Goal: Transaction & Acquisition: Purchase product/service

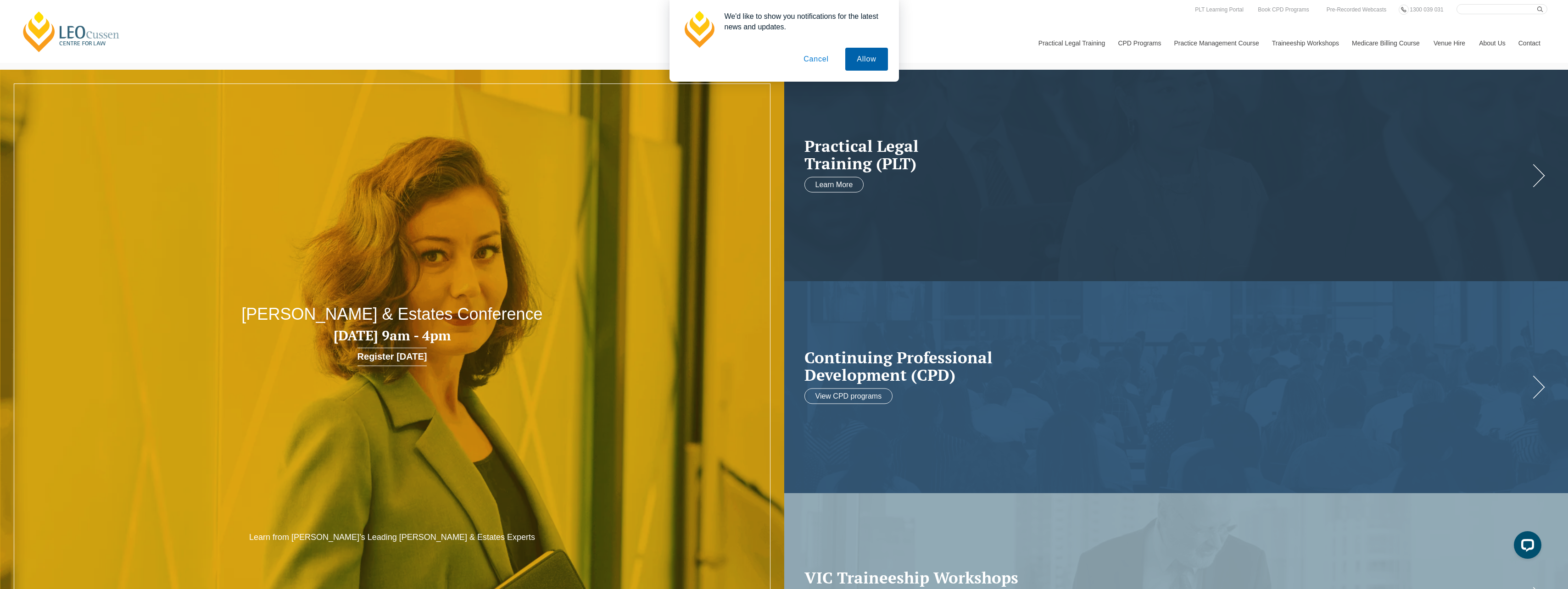
click at [861, 57] on button "Allow" at bounding box center [866, 58] width 42 height 23
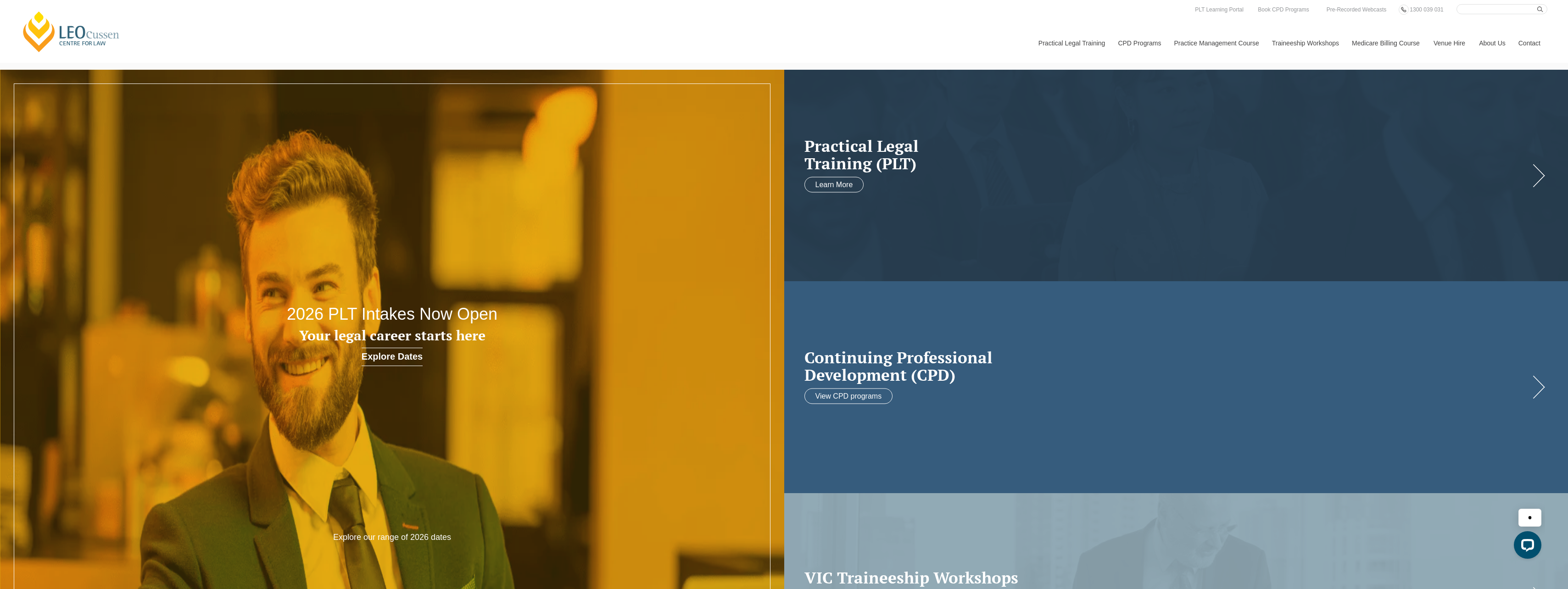
click at [927, 359] on h2 "Continuing Professional Development (CPD)" at bounding box center [1167, 366] width 726 height 36
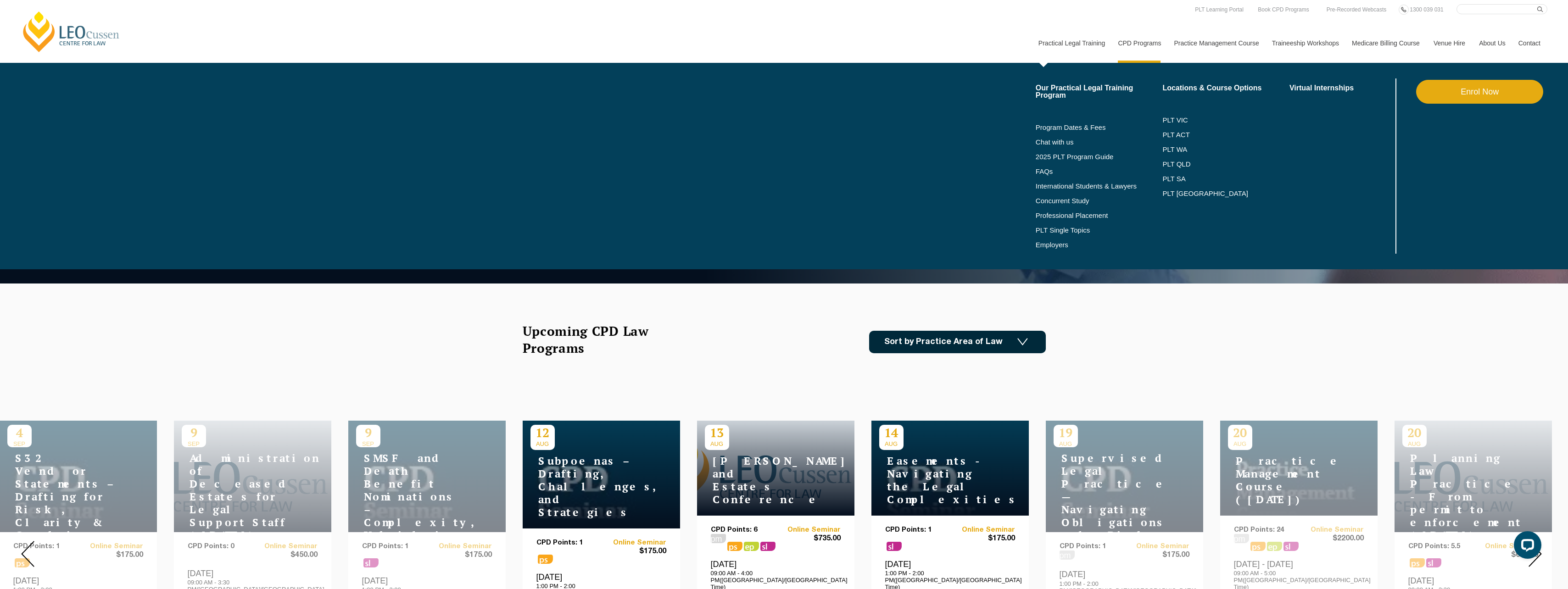
click at [1088, 37] on link "Practical Legal Training" at bounding box center [1072, 43] width 80 height 39
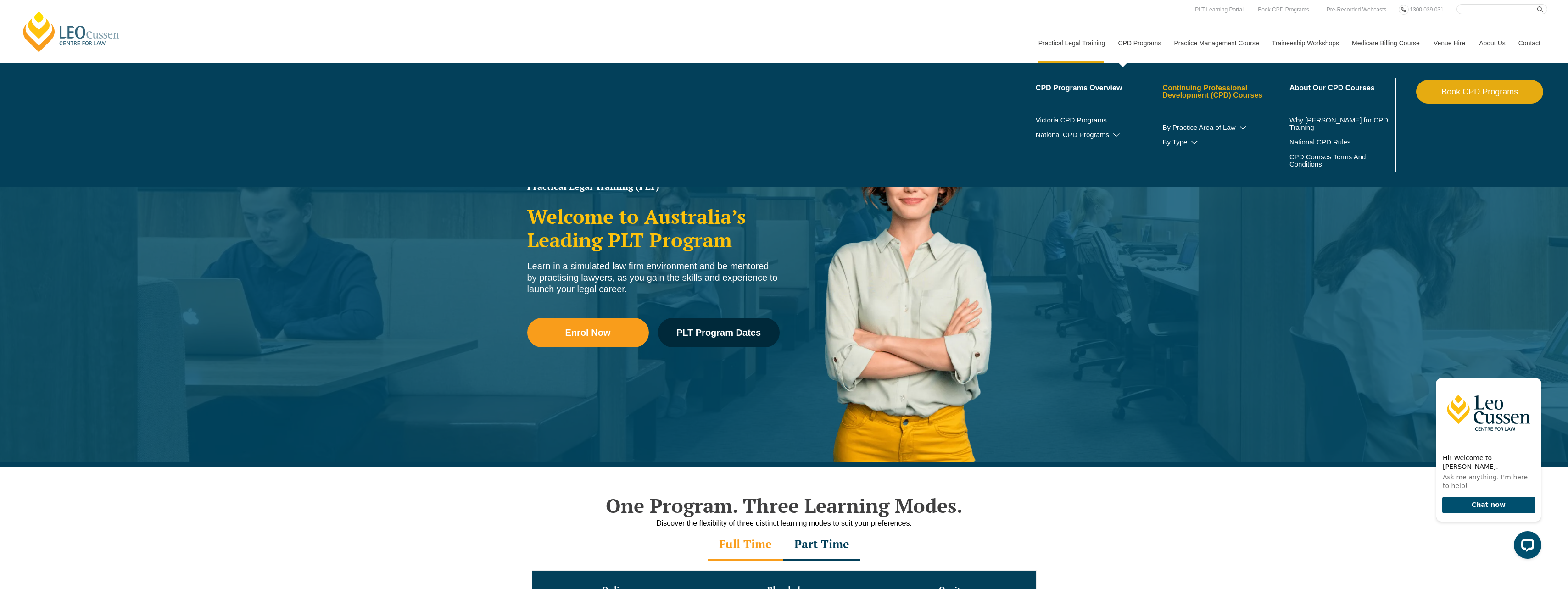
click at [1175, 91] on link "Continuing Professional Development (CPD) Courses" at bounding box center [1225, 92] width 127 height 15
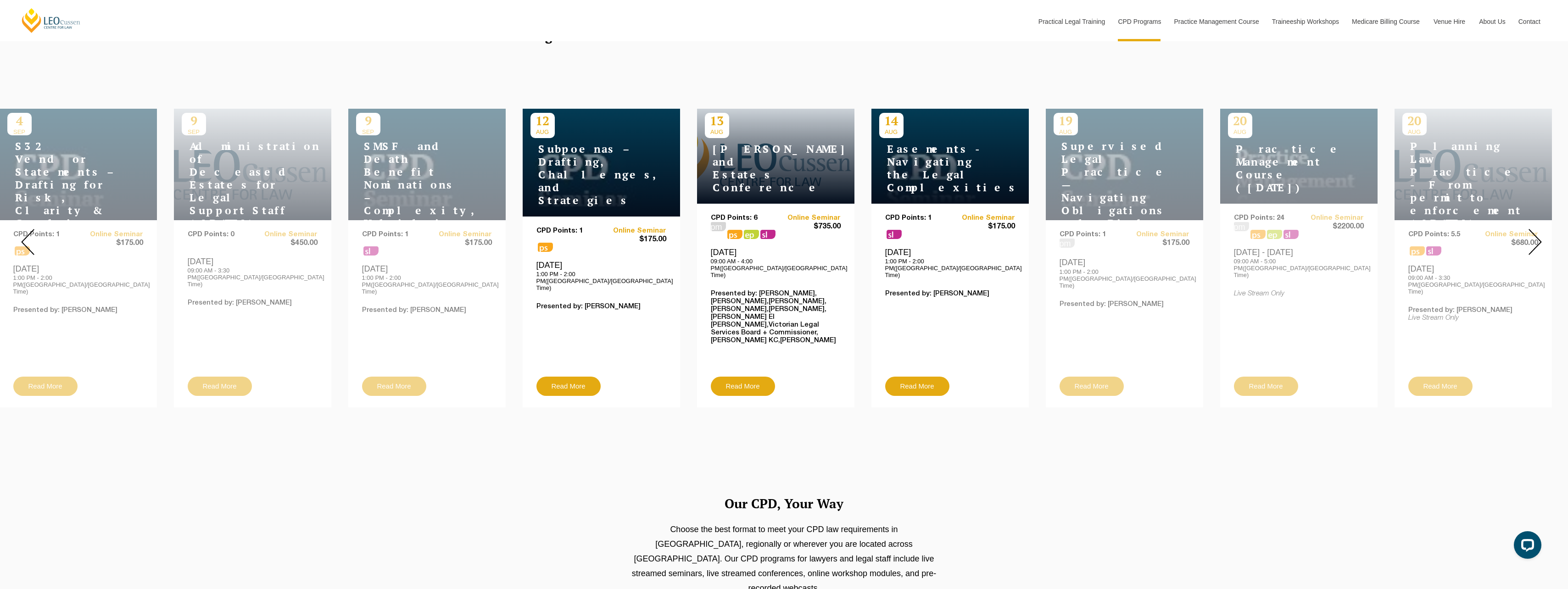
scroll to position [321, 0]
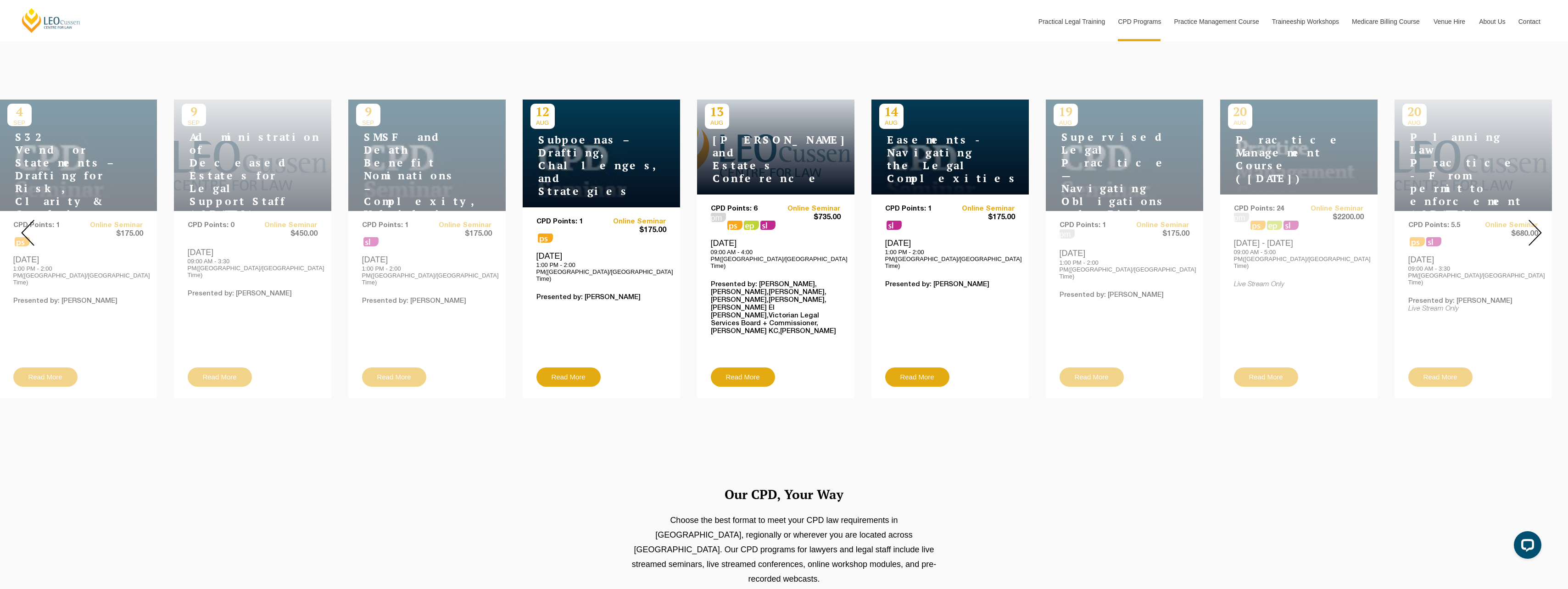
click at [60, 354] on div "4 SEP S32 Vendor Statements – Drafting for Risk, Clarity & Compliance CPD Point…" at bounding box center [77, 249] width 158 height 299
click at [218, 356] on div "9 SEP Administration of Deceased Estates for Legal Support Staff (Sept 2025) CP…" at bounding box center [253, 249] width 158 height 299
click at [374, 355] on div "9 SEP SMSF and Death Benefit Nominations – Complexity, Validity & Capacity CPD …" at bounding box center [427, 249] width 158 height 299
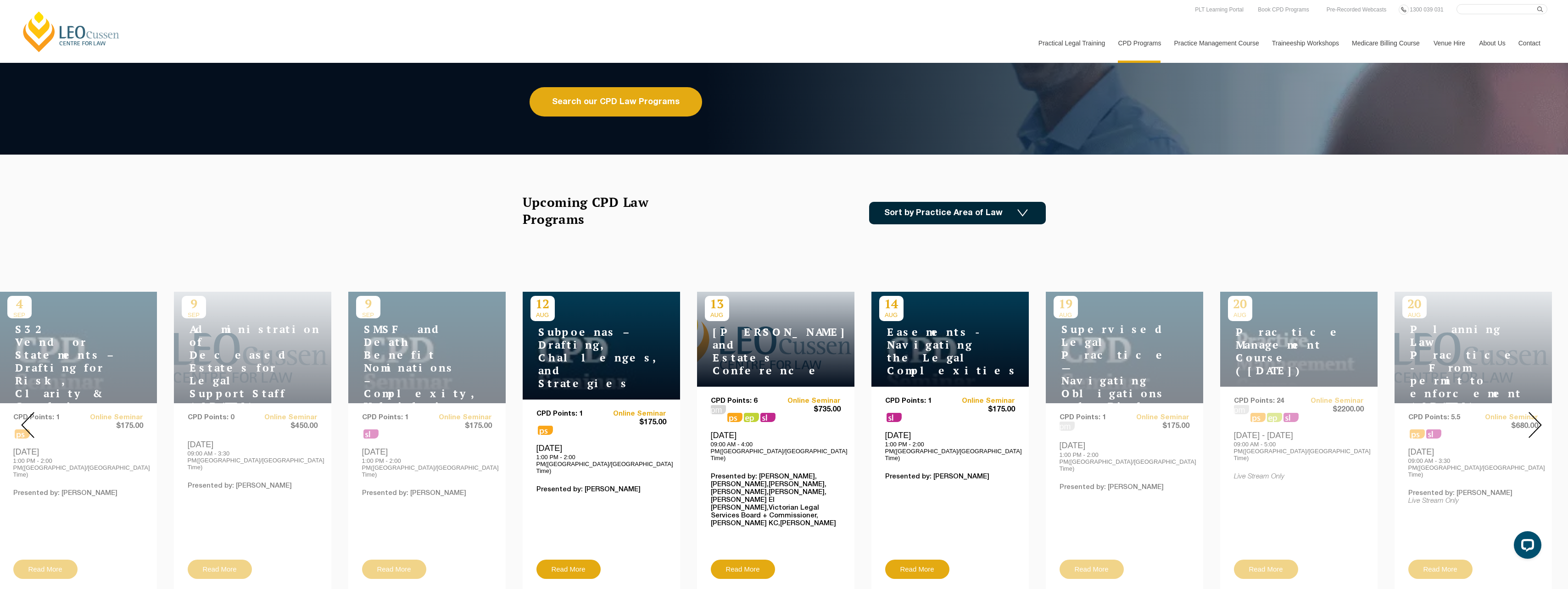
scroll to position [0, 0]
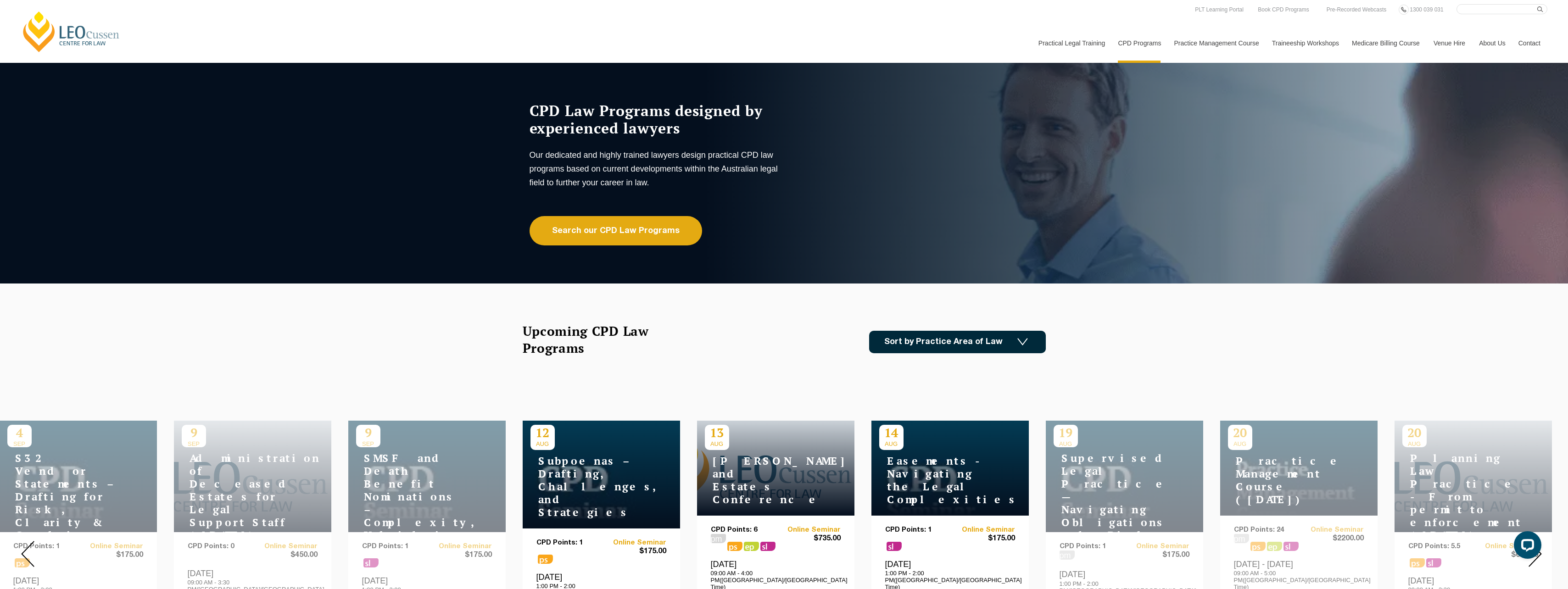
click at [1019, 344] on img at bounding box center [1023, 342] width 11 height 8
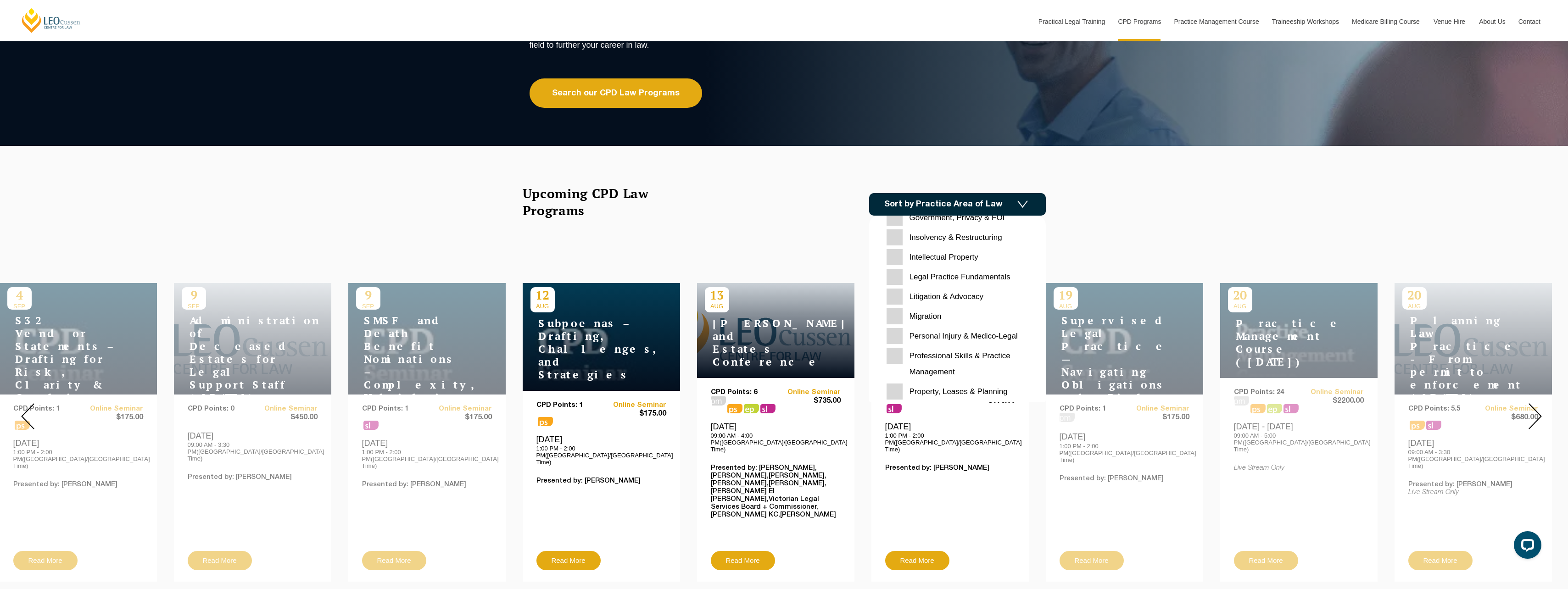
scroll to position [275, 0]
click at [897, 342] on Planning "Property, Leases & Planning" at bounding box center [958, 346] width 142 height 16
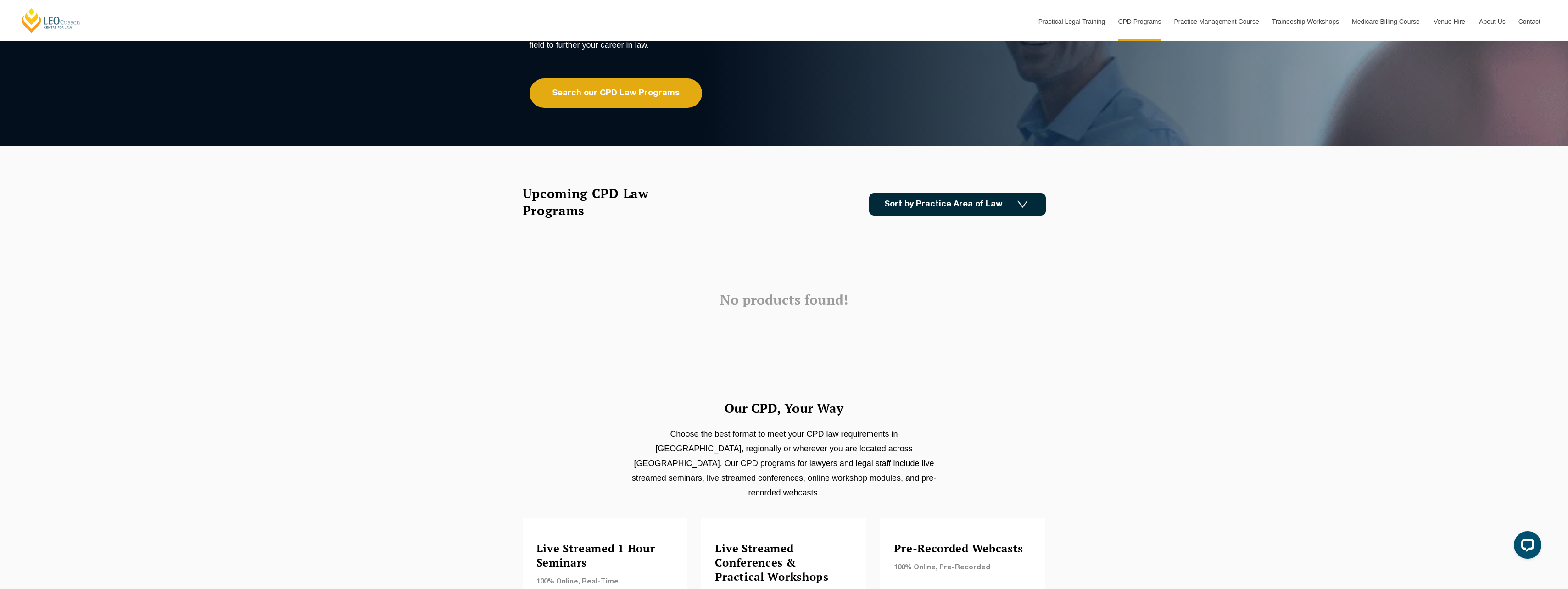
click at [1025, 205] on img at bounding box center [1023, 204] width 11 height 8
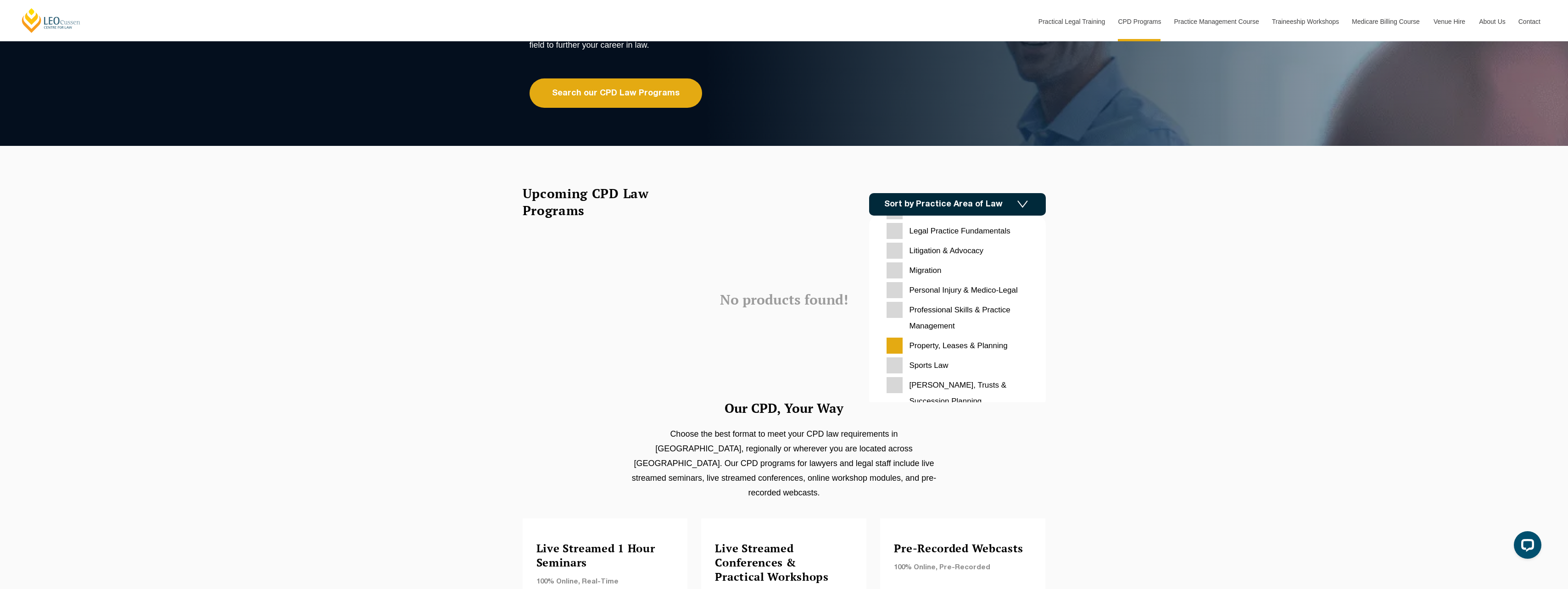
click at [895, 345] on Planning "Property, Leases & Planning" at bounding box center [958, 346] width 142 height 16
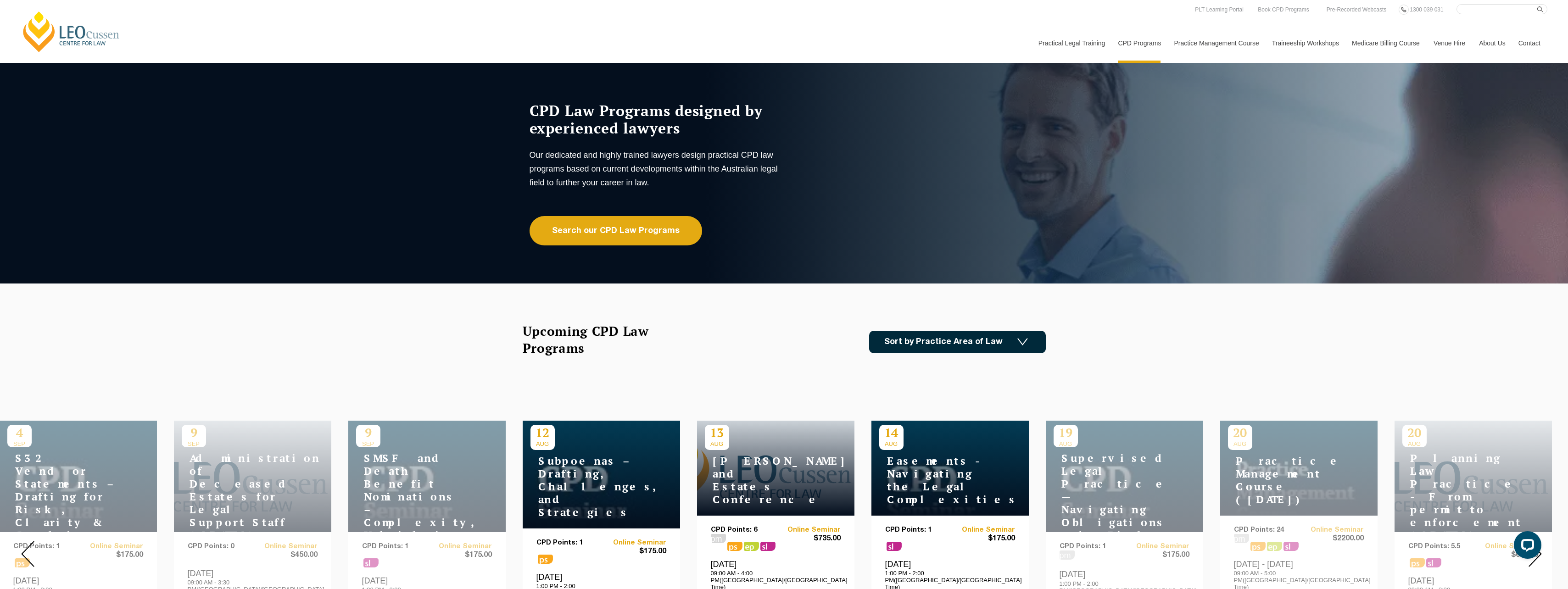
click at [1526, 40] on link "Contact" at bounding box center [1529, 43] width 36 height 39
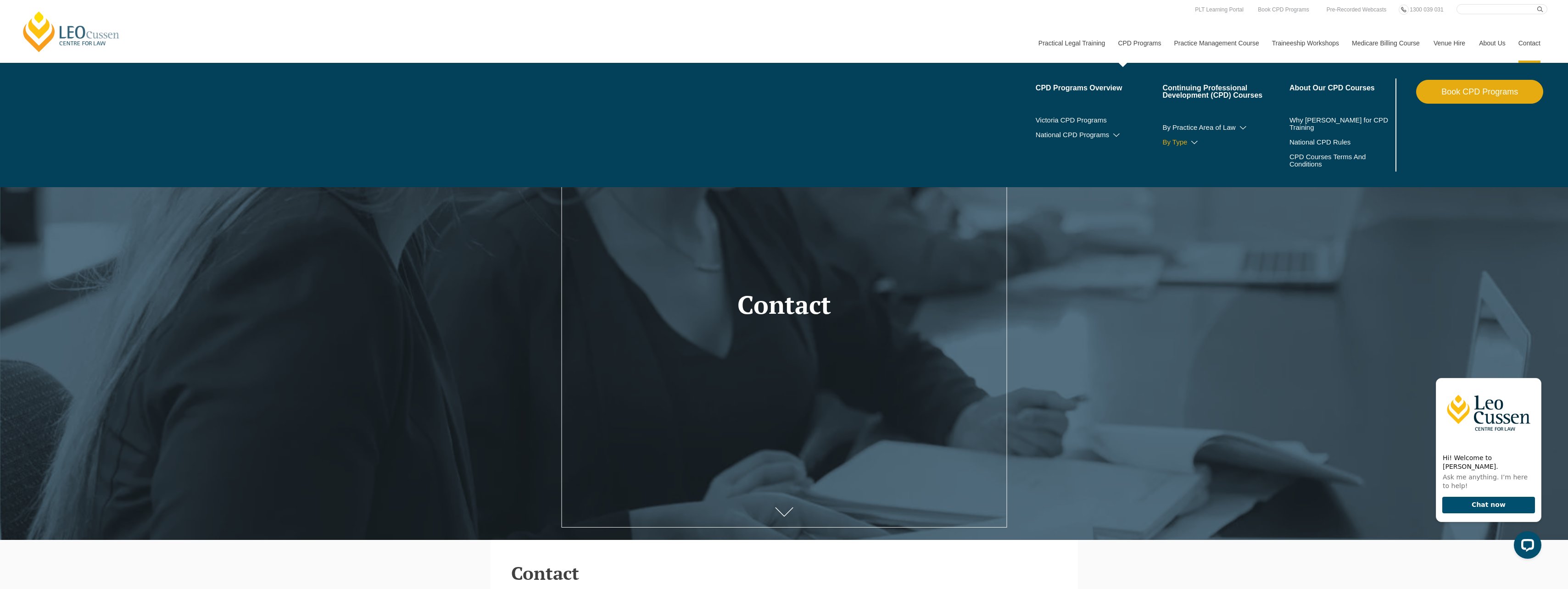
click at [1195, 142] on icon at bounding box center [1194, 142] width 9 height 6
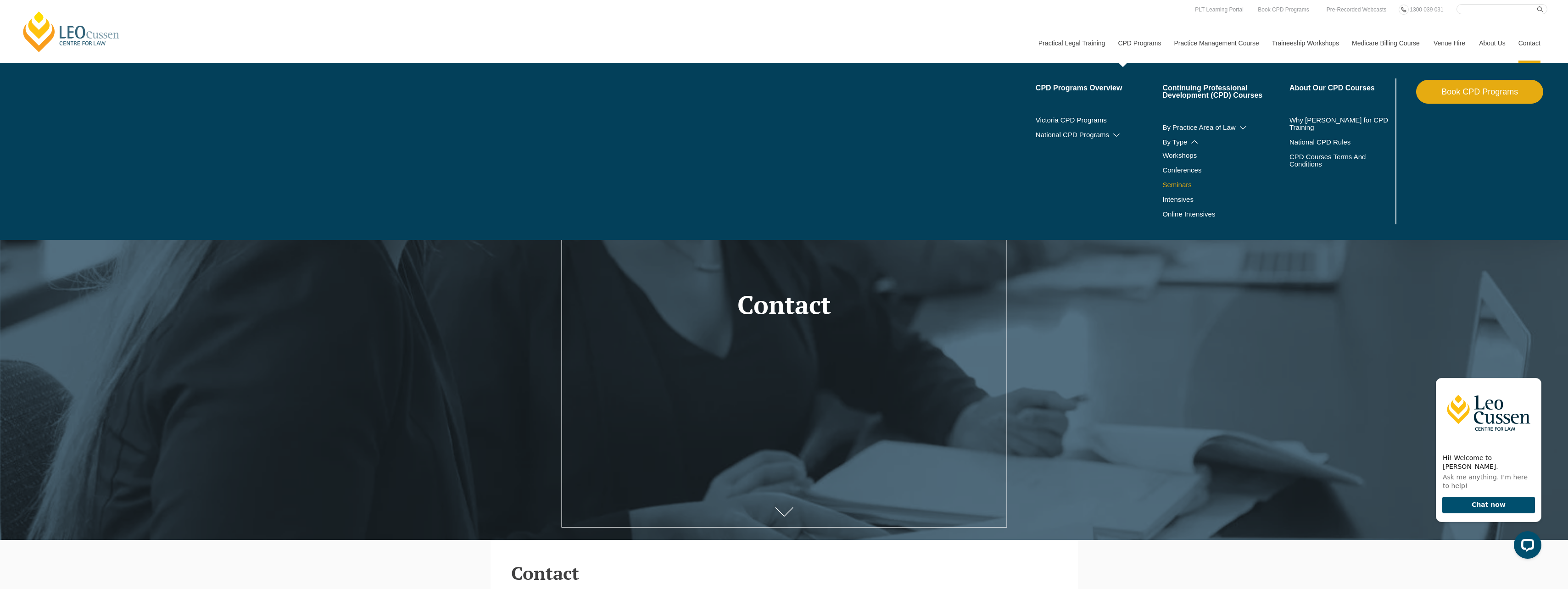
click at [1187, 183] on link "Seminars" at bounding box center [1214, 185] width 104 height 7
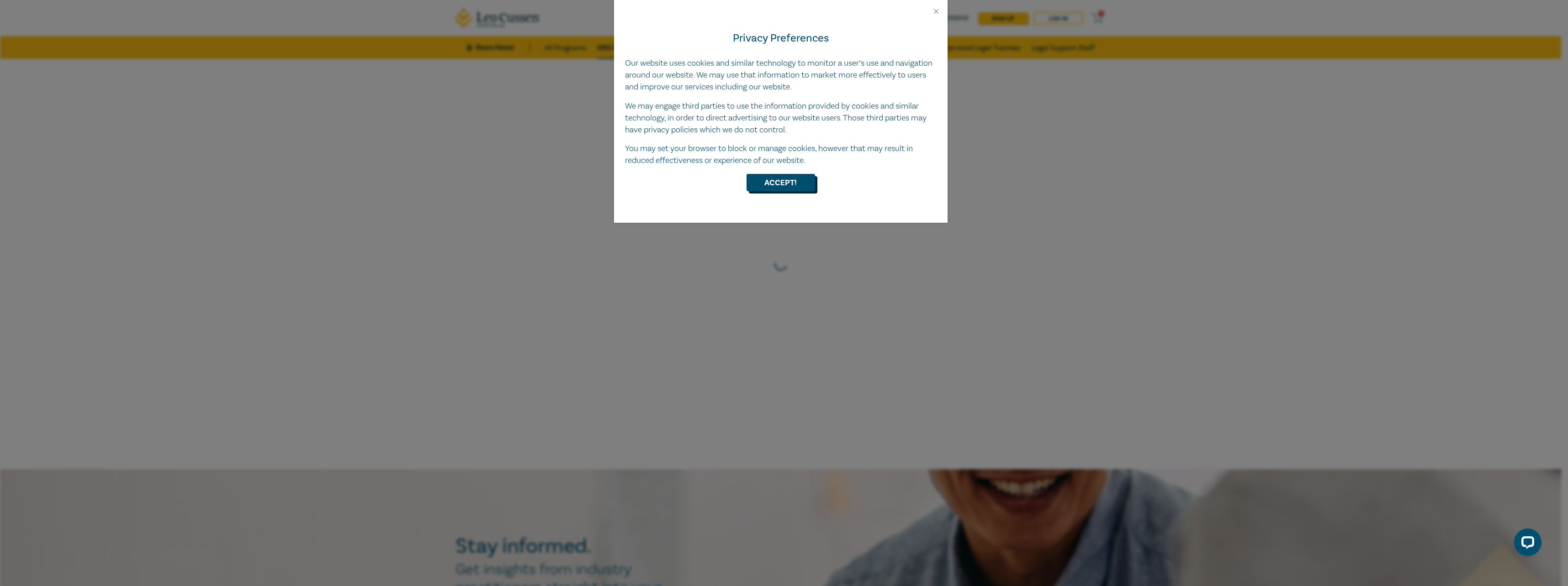
click at [767, 181] on button "Accept!" at bounding box center [780, 182] width 69 height 17
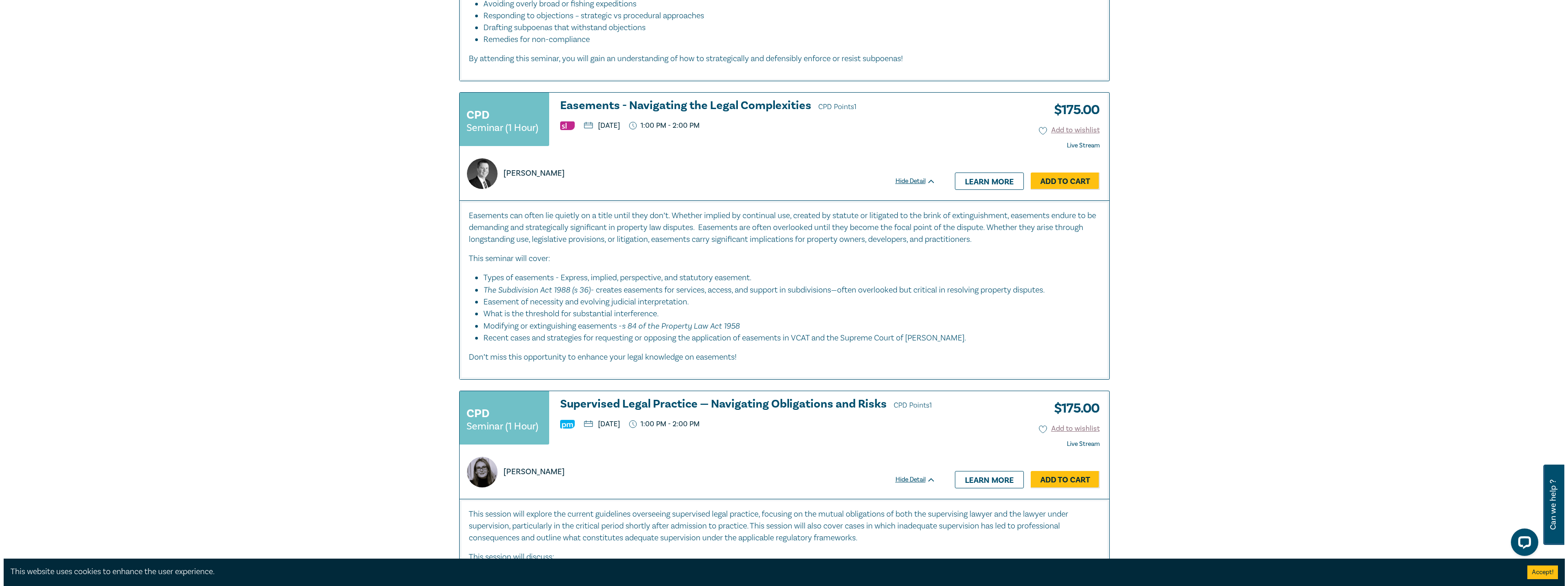
scroll to position [593, 0]
click at [1039, 180] on link "Add to Cart" at bounding box center [1062, 180] width 69 height 17
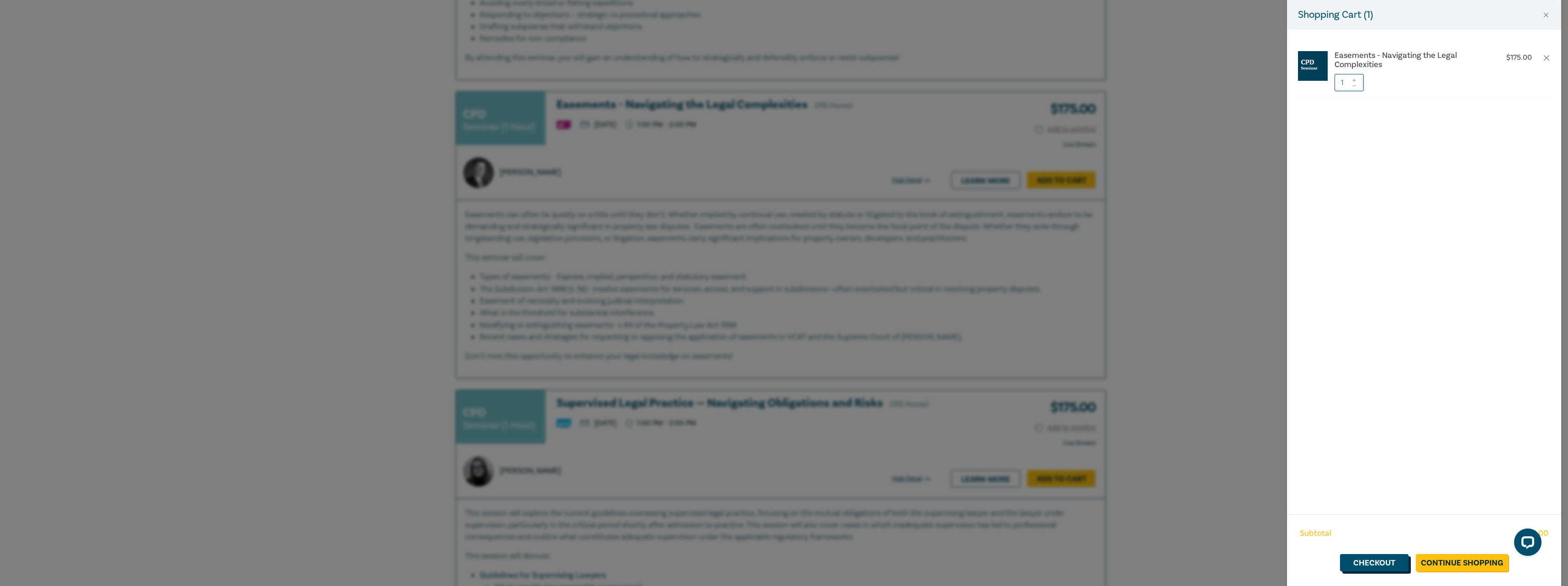
click at [1377, 562] on link "Checkout" at bounding box center [1374, 562] width 69 height 17
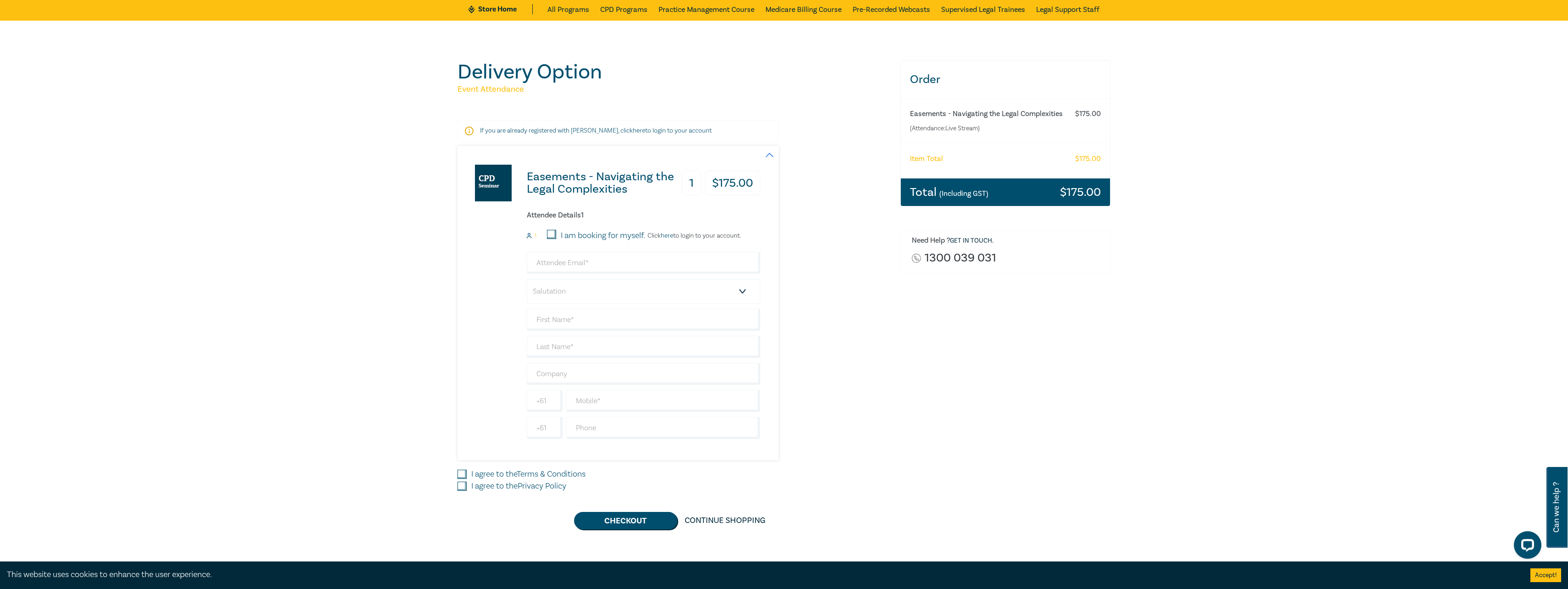
scroll to position [92, 0]
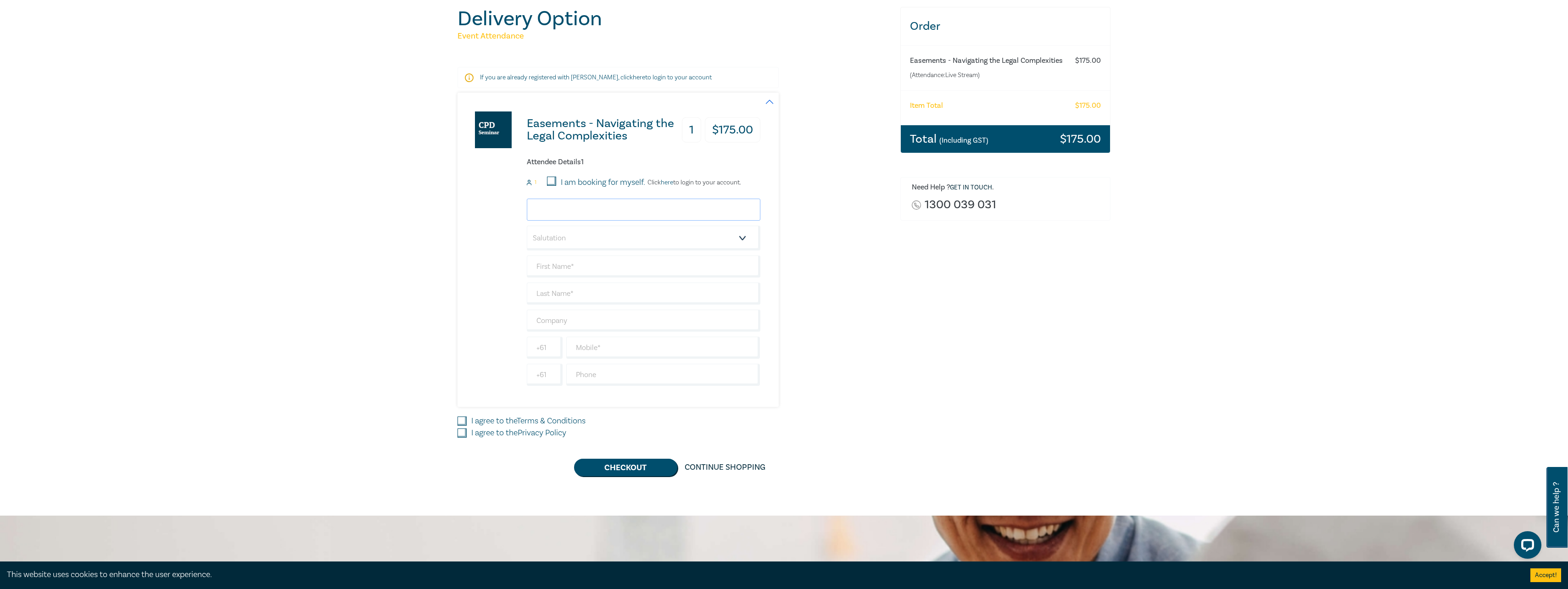
click at [573, 212] on input "email" at bounding box center [644, 210] width 233 height 22
click at [590, 208] on input "email" at bounding box center [644, 210] width 233 height 22
click at [552, 178] on input "I am booking for myself." at bounding box center [552, 181] width 9 height 9
checkbox input "true"
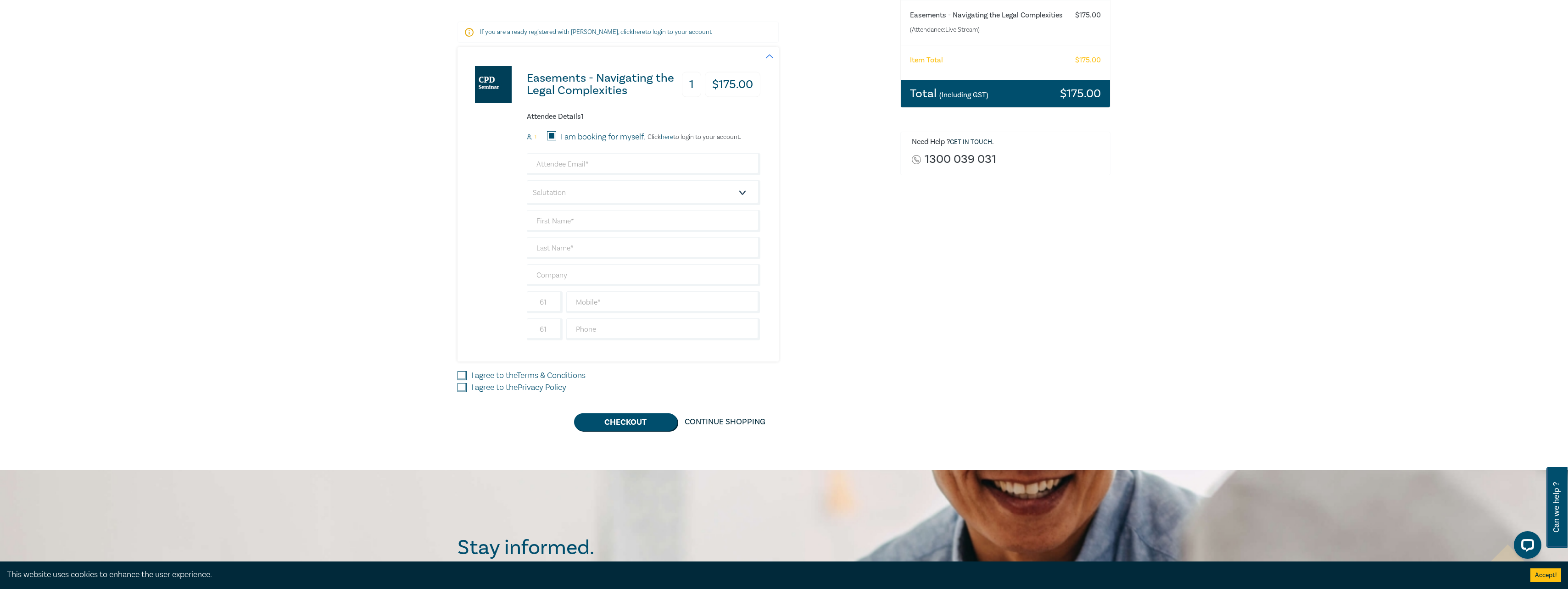
scroll to position [138, 0]
click at [650, 164] on input "email" at bounding box center [644, 164] width 233 height 22
type input "aggiem@entourage.com.au"
type input "Aggie"
type input "Mihelakis"
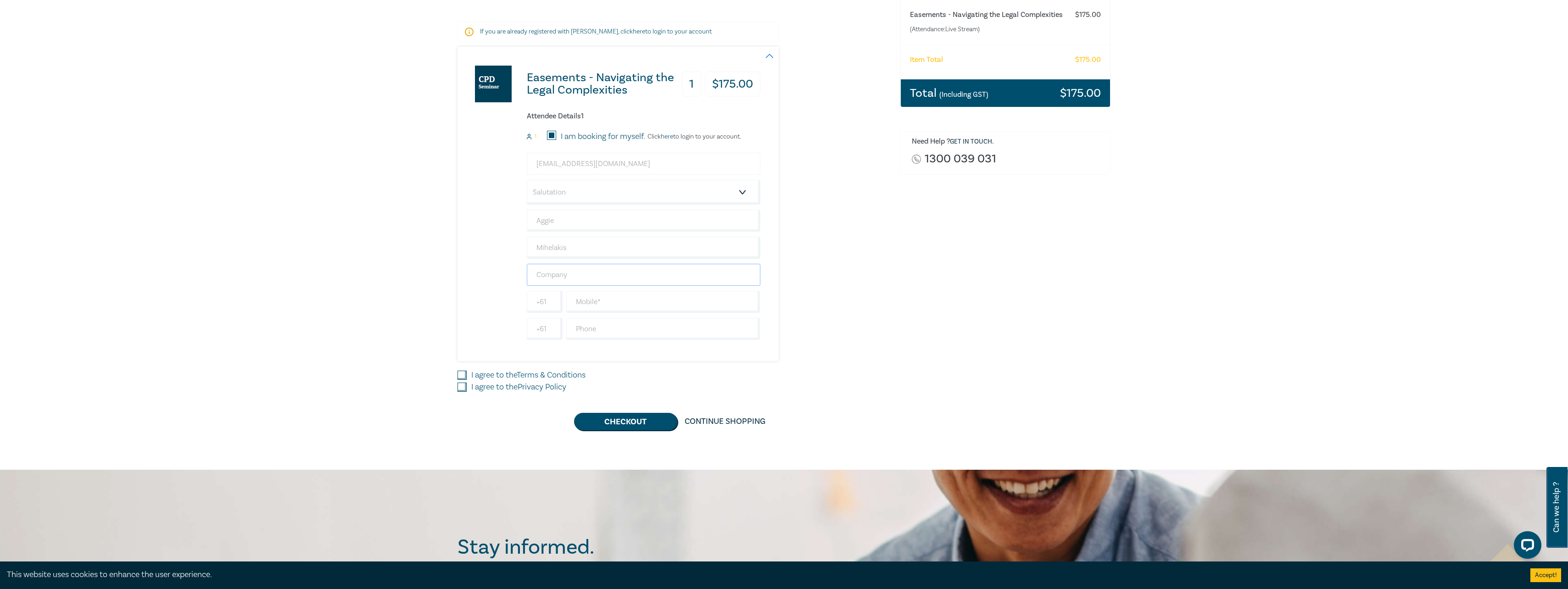
type input "Entourage Legal"
click at [579, 306] on input "text" at bounding box center [663, 302] width 194 height 22
type input "0439324445"
click at [871, 289] on div "Easements - Navigating the Legal Complexities 1 $ 175.00 Attendee Details 1 1 I…" at bounding box center [674, 203] width 432 height 315
click at [461, 374] on input "I agree to the Terms & Conditions" at bounding box center [462, 376] width 9 height 9
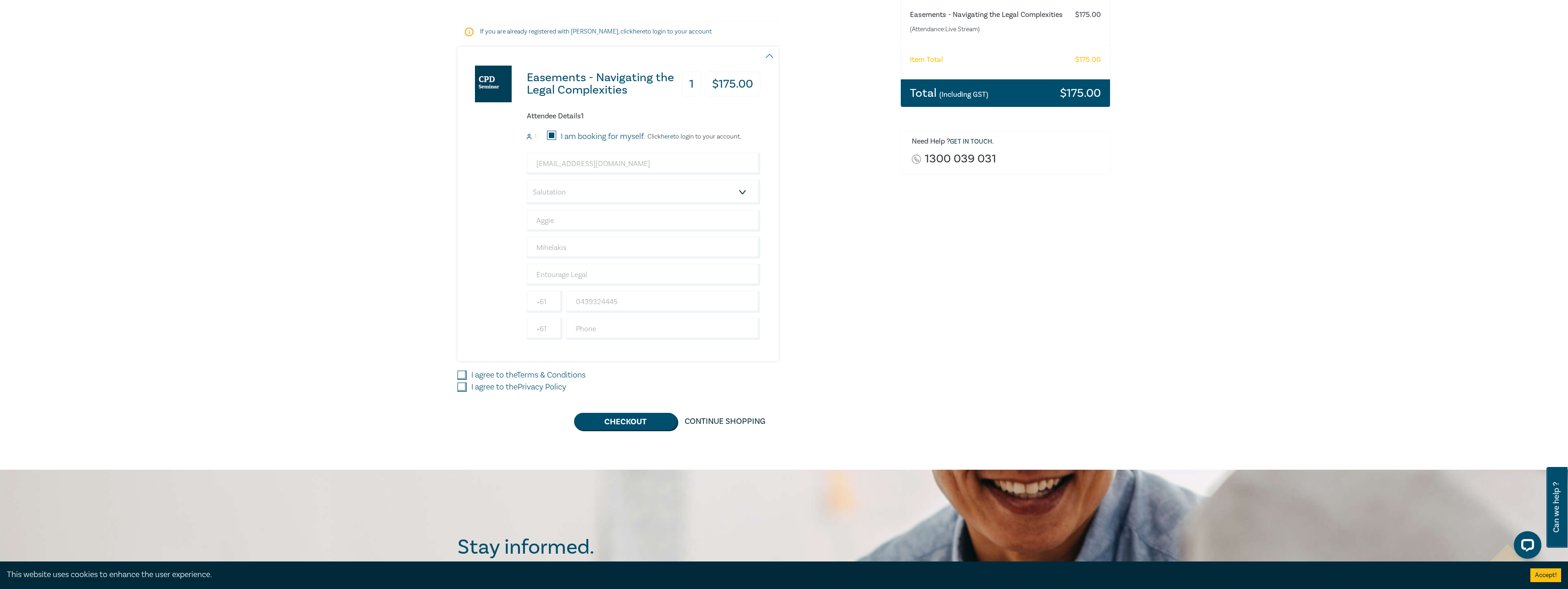
checkbox input "true"
click at [461, 387] on input "I agree to the Privacy Policy" at bounding box center [462, 388] width 9 height 9
checkbox input "true"
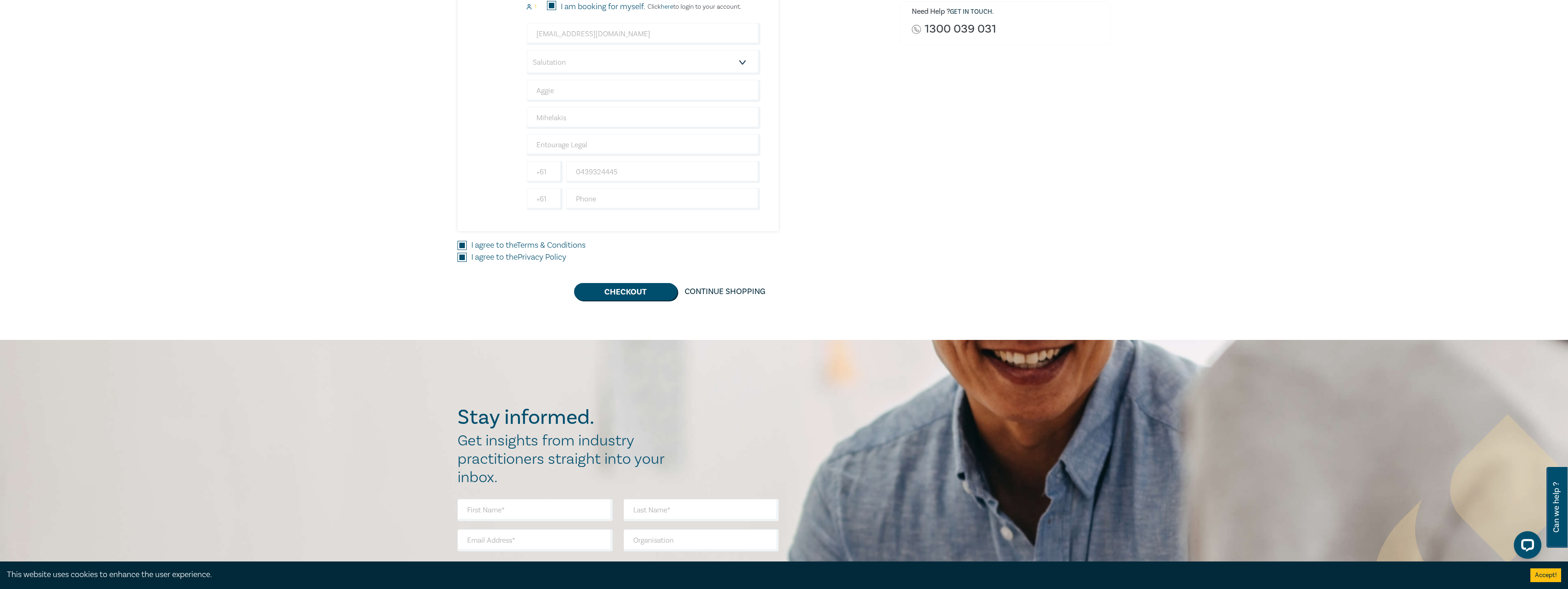
scroll to position [275, 0]
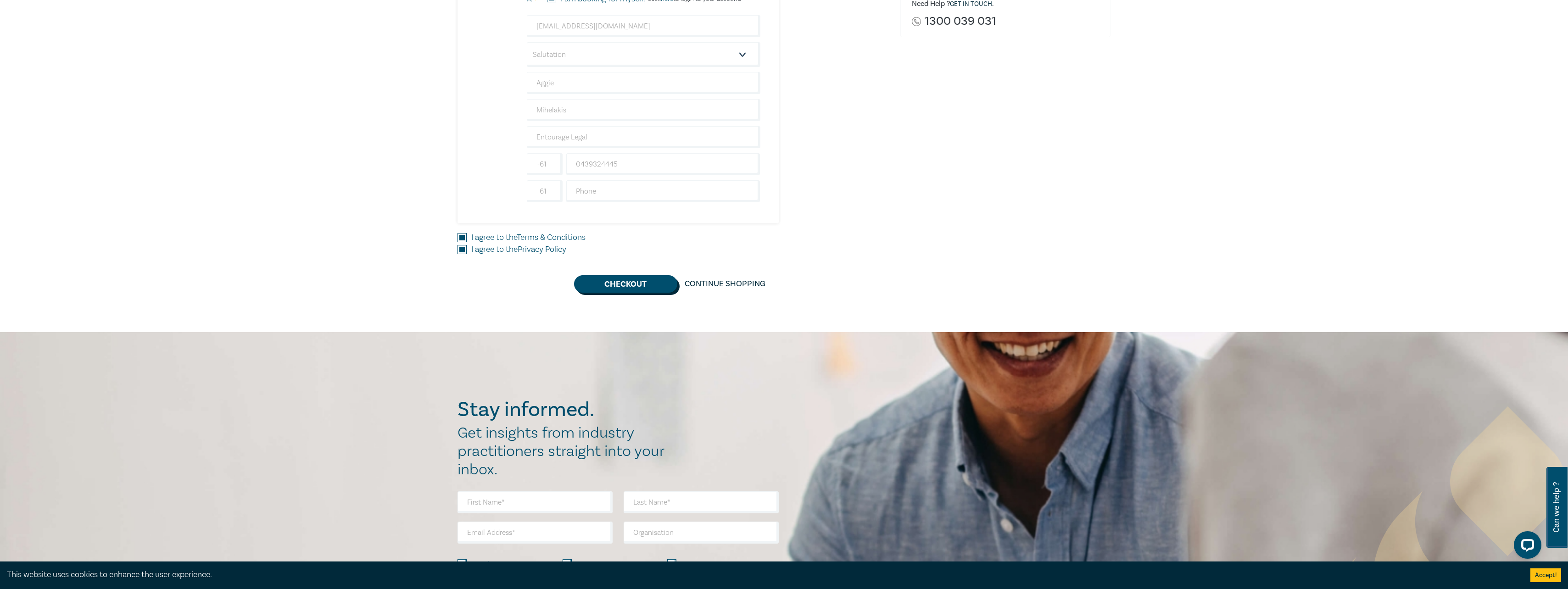
drag, startPoint x: 634, startPoint y: 285, endPoint x: 725, endPoint y: 315, distance: 95.8
click at [634, 285] on button "Checkout" at bounding box center [625, 284] width 103 height 17
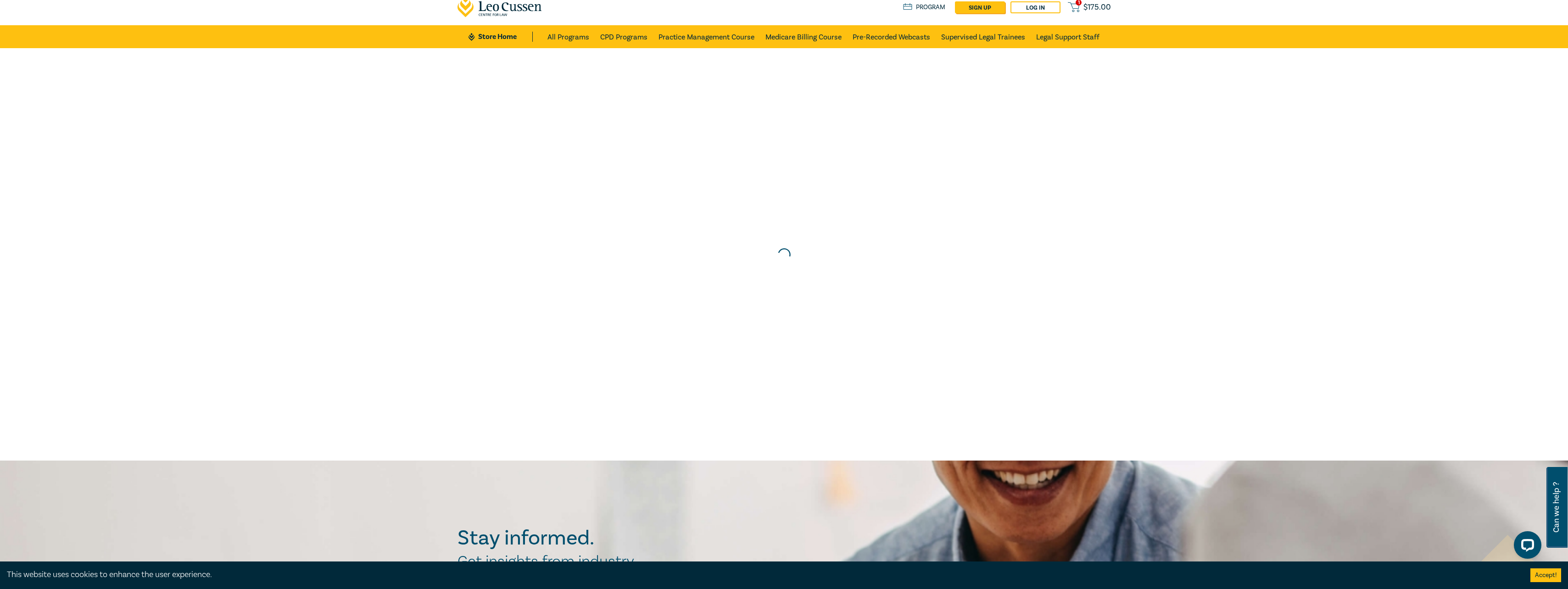
scroll to position [0, 0]
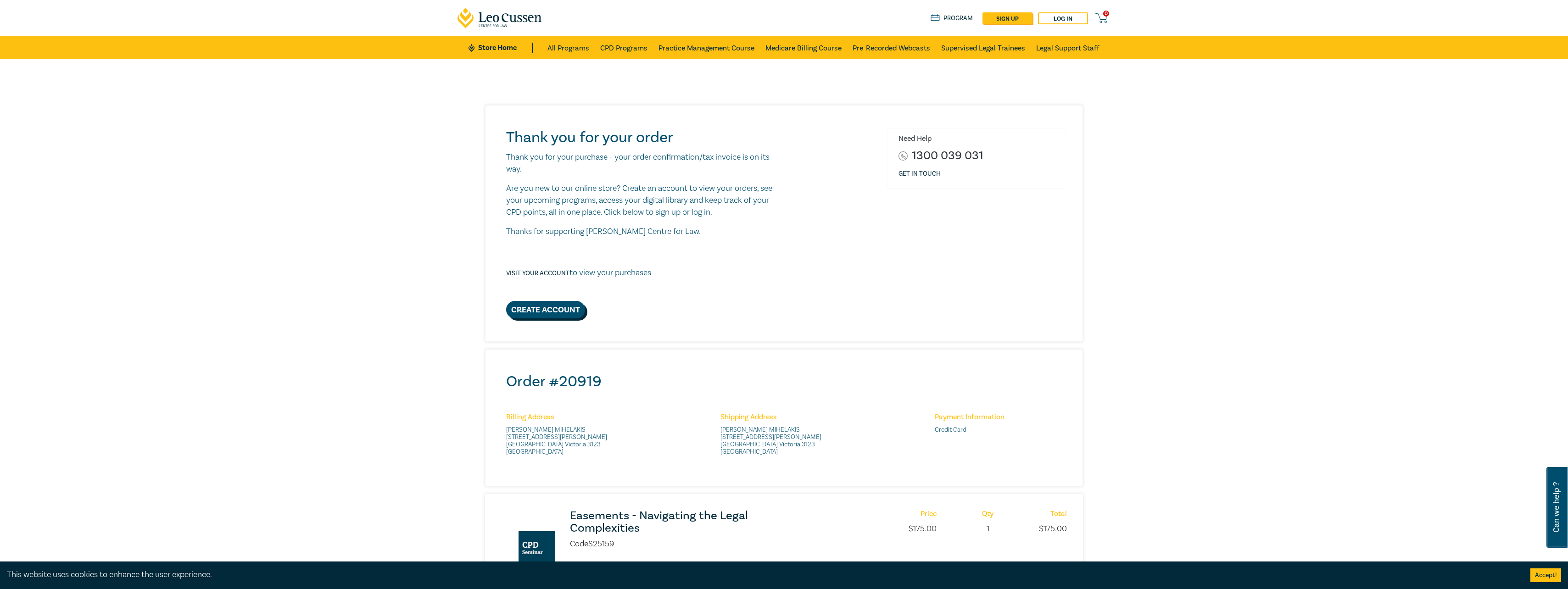
click at [573, 313] on link "Create Account" at bounding box center [545, 309] width 79 height 17
select select "AU"
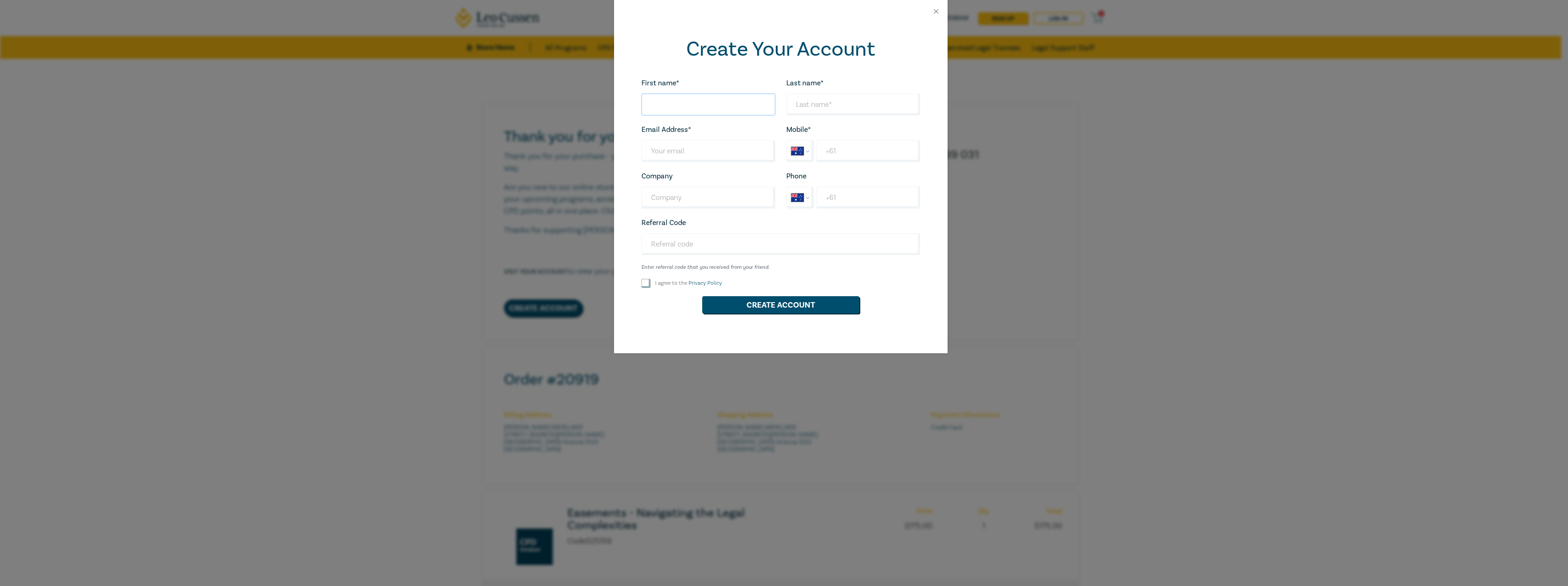
click at [680, 99] on input "First name*" at bounding box center [708, 104] width 133 height 22
type input "a"
type input "Aggie"
click at [797, 103] on input "Last name*" at bounding box center [852, 104] width 133 height 22
type input "Mihelakis"
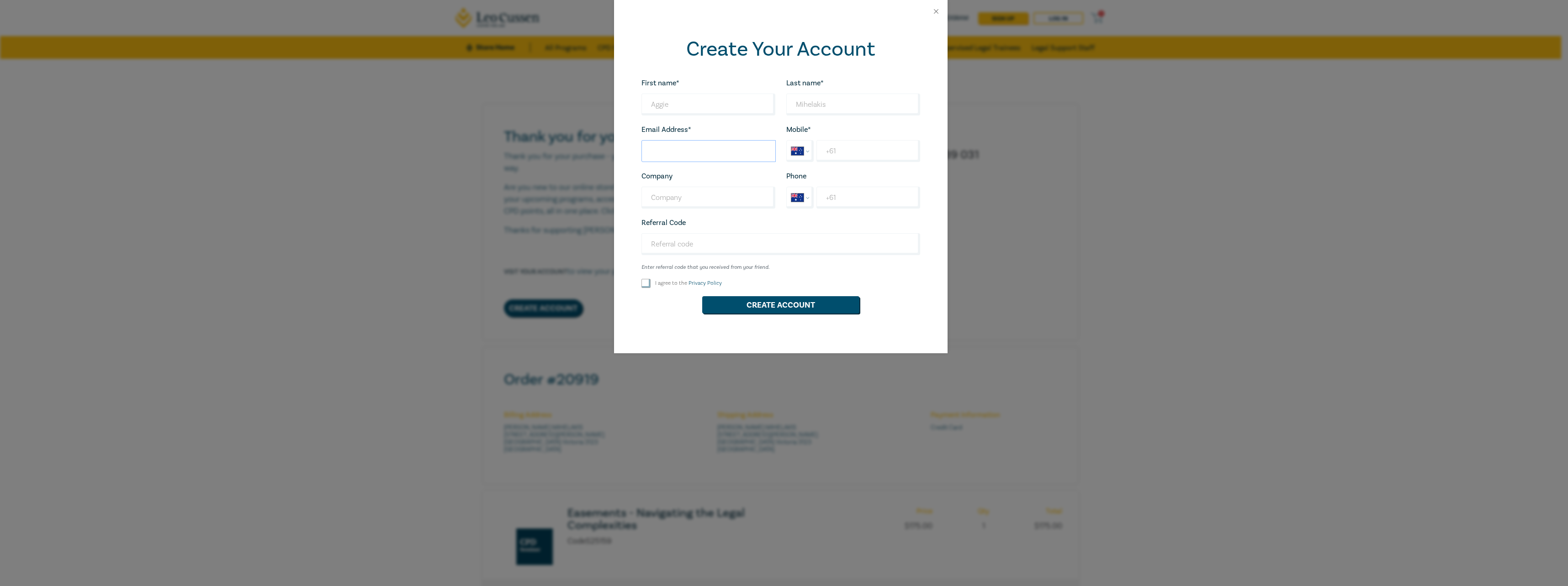
click at [669, 151] on input "Last name*" at bounding box center [709, 151] width 134 height 22
type input "aggiem@entourage.com.au"
type input "Entourage Legal"
click at [825, 151] on input "+61" at bounding box center [868, 151] width 103 height 22
type input "+61 439 324 445"
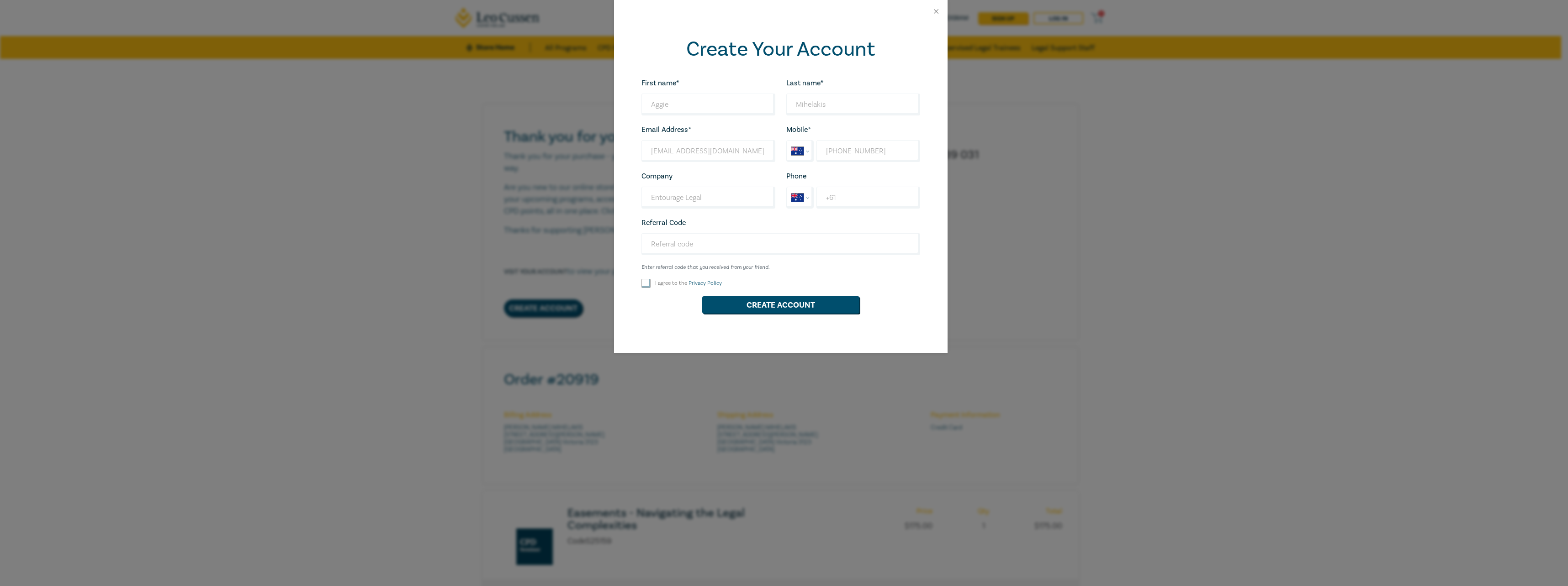
click at [643, 285] on input "I agree to the Privacy Policy" at bounding box center [646, 284] width 9 height 9
checkbox input "true"
click at [734, 308] on button "Create Account" at bounding box center [780, 305] width 157 height 17
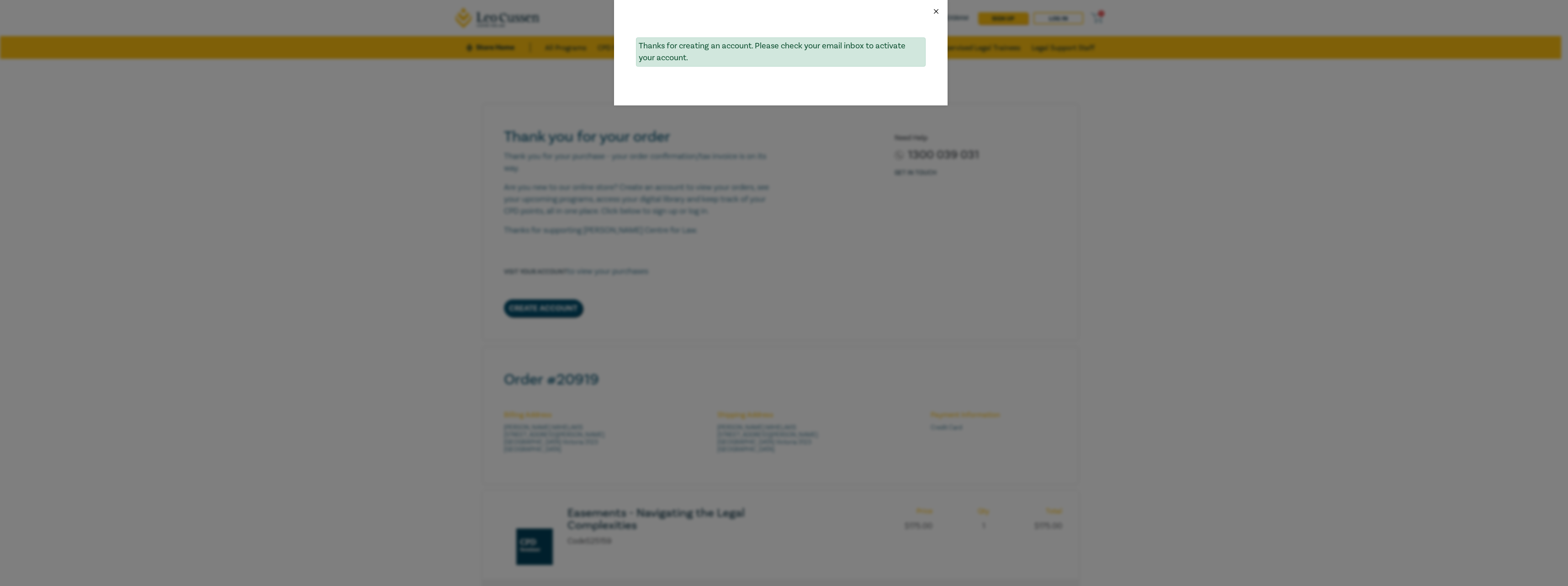
click at [936, 11] on button "Close" at bounding box center [936, 11] width 8 height 8
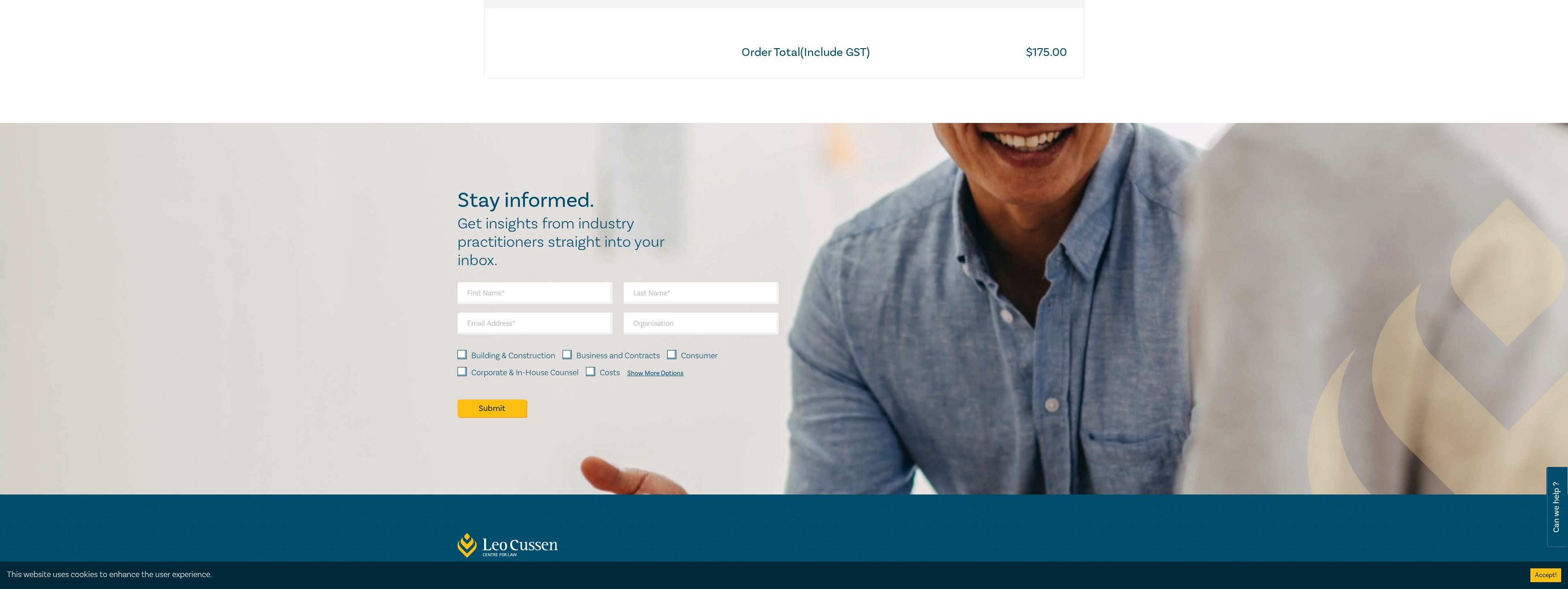
scroll to position [643, 0]
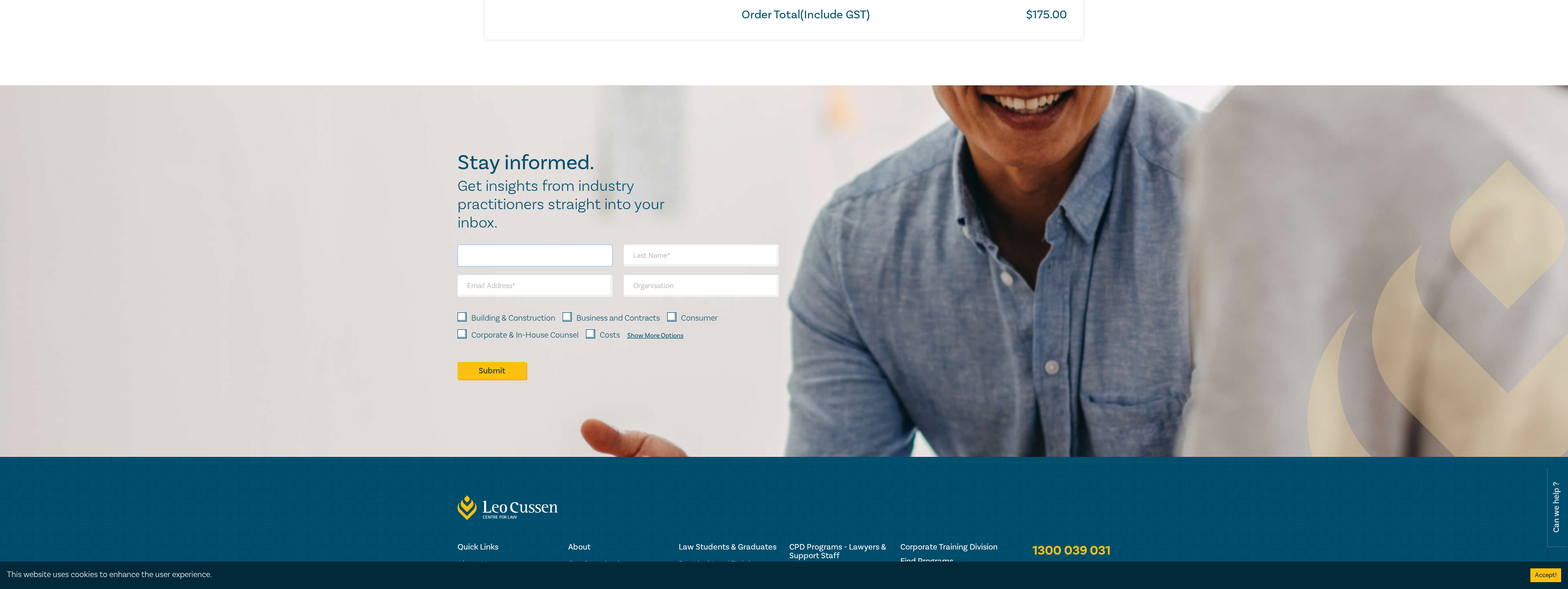
click at [500, 258] on input "text" at bounding box center [535, 255] width 155 height 22
type input "Aggie"
type input "Mihelakis"
type input "aggiem@entourage.com.au"
type input "Entourage Legal"
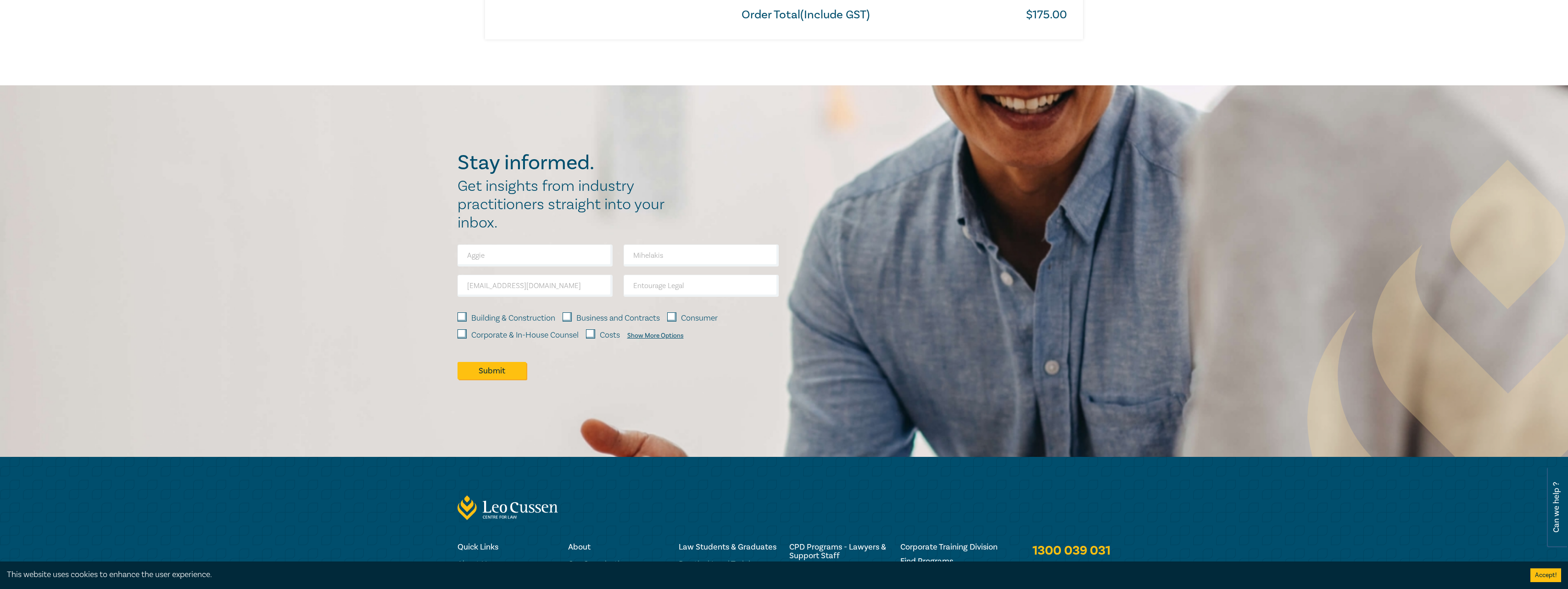
click at [646, 334] on div "Show More Options" at bounding box center [655, 336] width 57 height 7
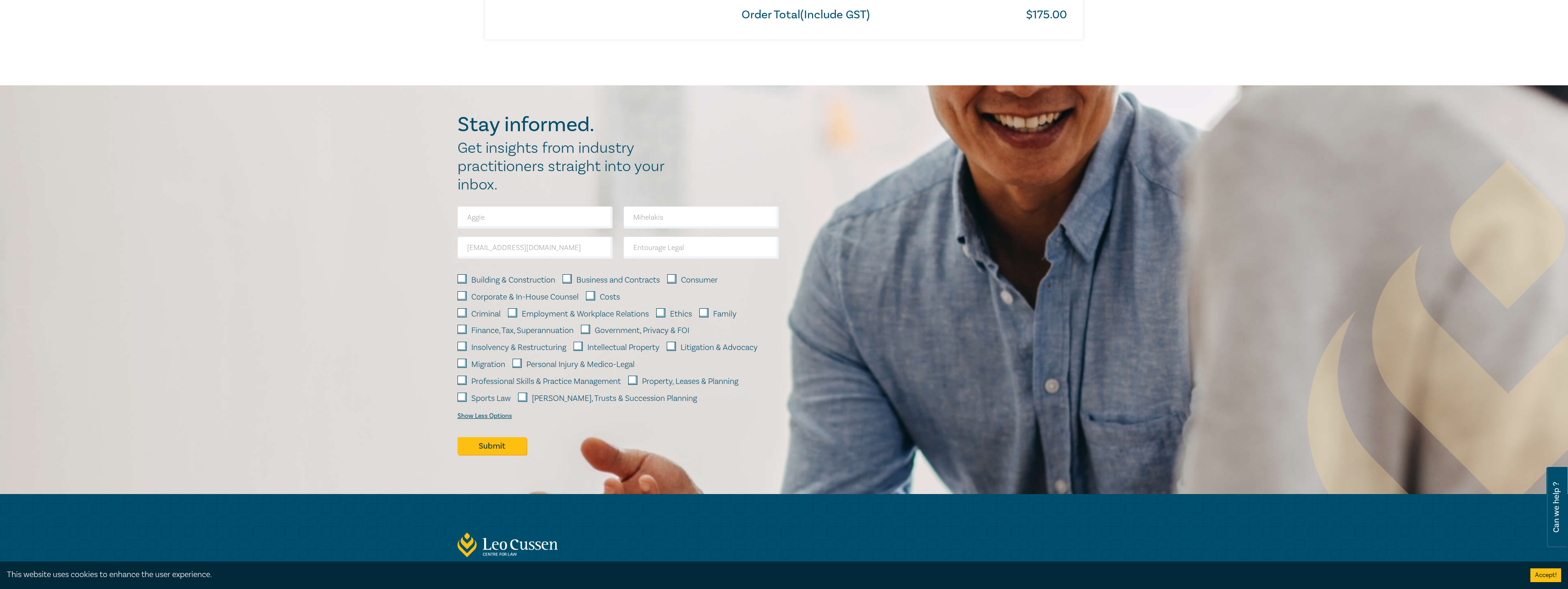
click at [636, 382] on input "Property, Leases & Planning" at bounding box center [633, 380] width 9 height 9
checkbox input "true"
click at [494, 444] on button "Submit" at bounding box center [492, 446] width 69 height 17
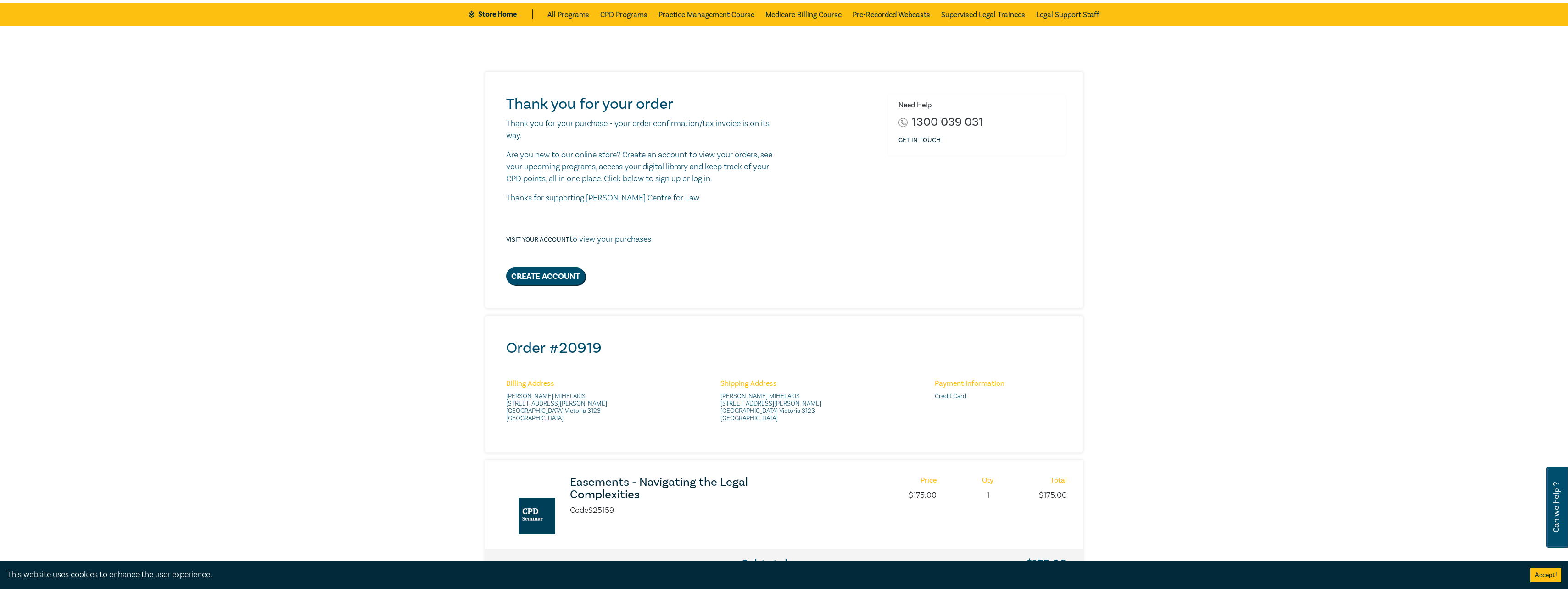
scroll to position [0, 0]
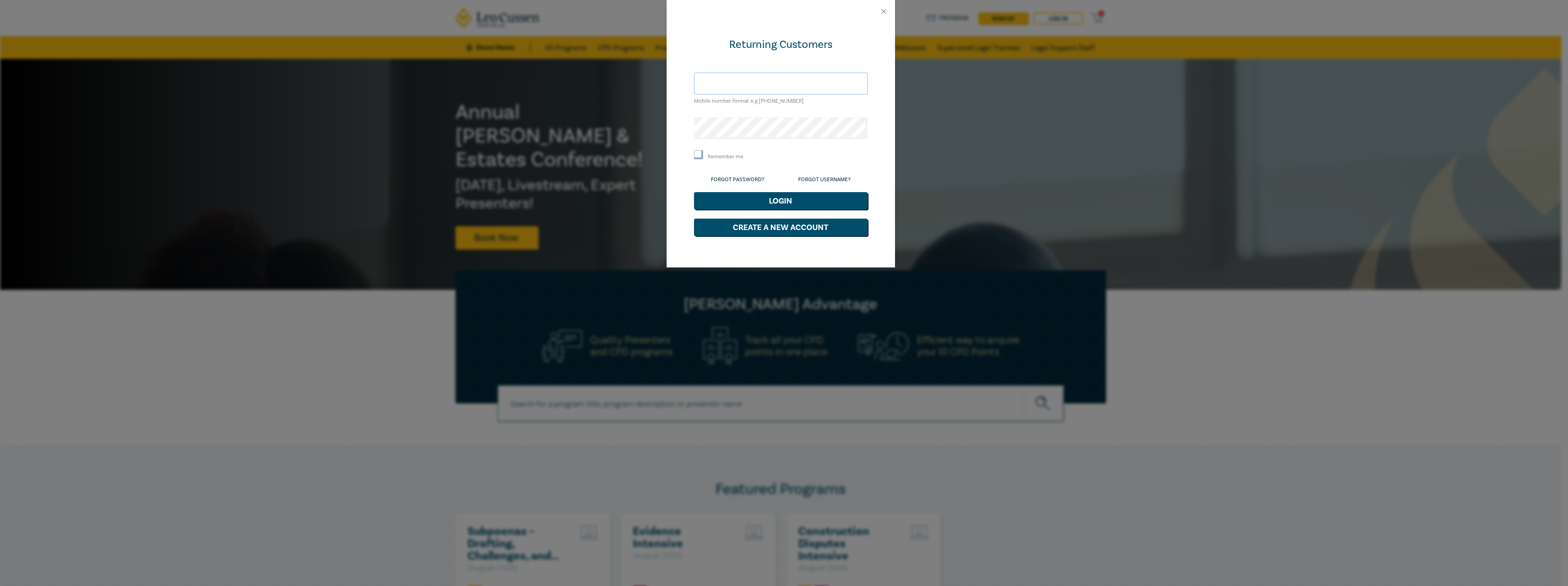
click at [716, 81] on input "text" at bounding box center [780, 83] width 173 height 22
click at [932, 117] on div "Returning Customers Mobile number format e.g +61 000000000 Remember me Forgot P…" at bounding box center [784, 293] width 1568 height 586
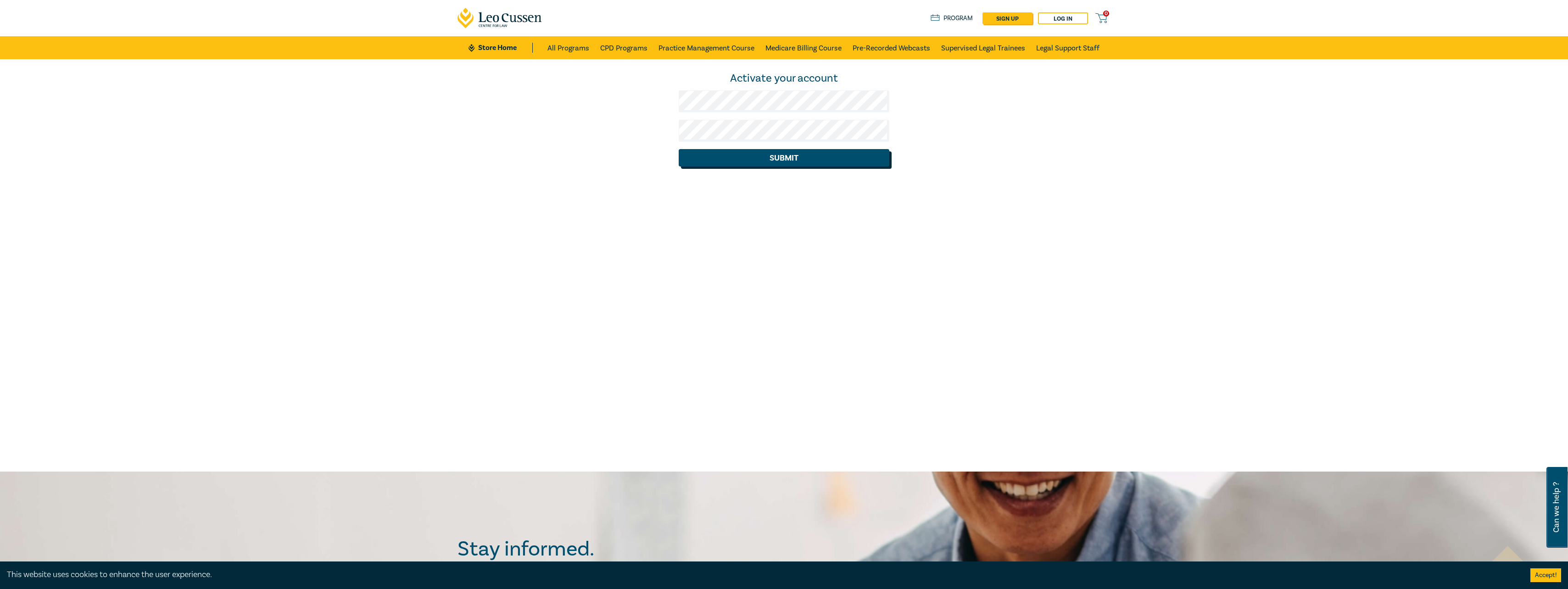
click at [725, 150] on button "Submit" at bounding box center [783, 158] width 211 height 17
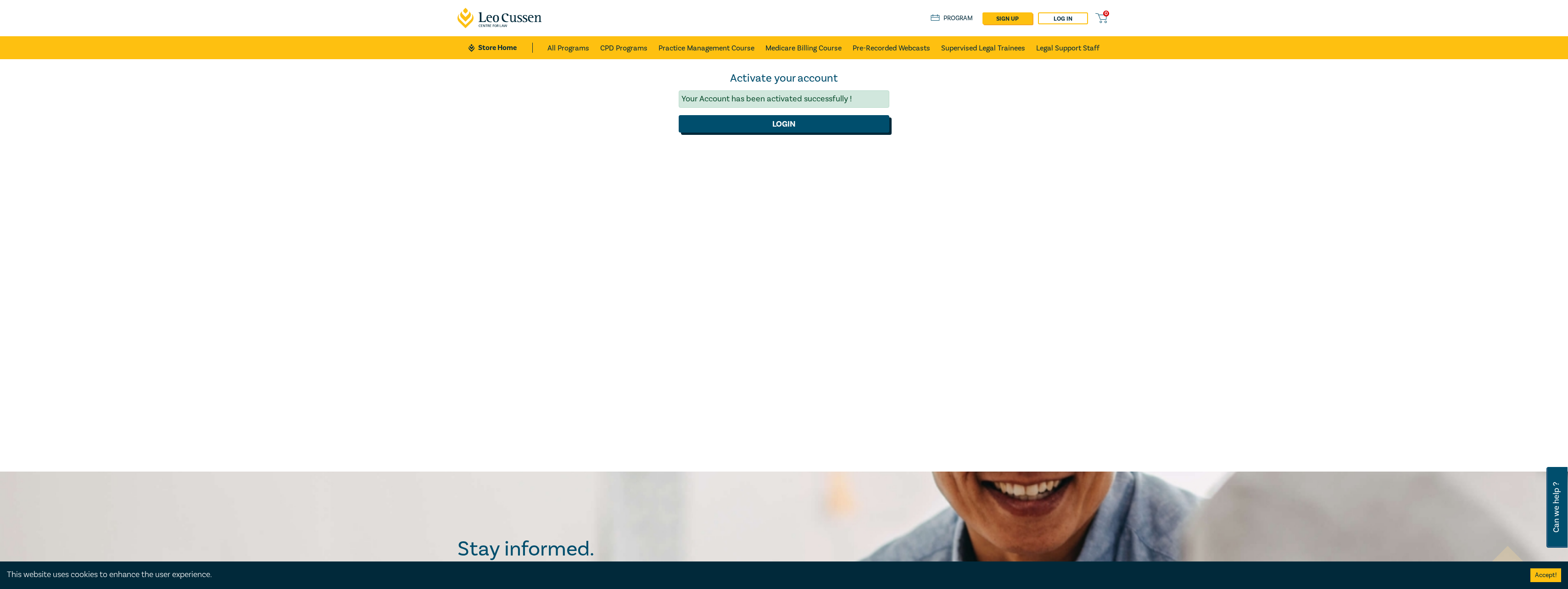
click at [780, 125] on button "Login" at bounding box center [783, 123] width 211 height 17
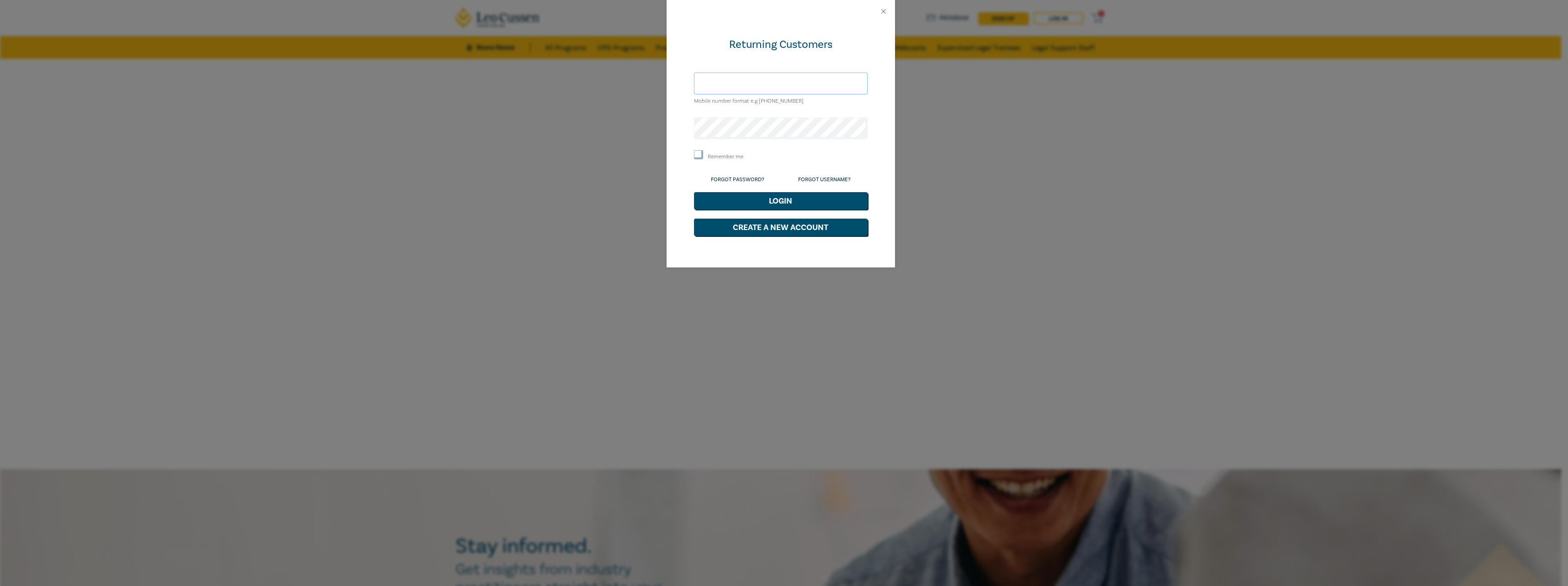
click at [716, 86] on input "text" at bounding box center [780, 83] width 173 height 22
type input "[EMAIL_ADDRESS][DOMAIN_NAME]"
click at [697, 155] on input "Remember me" at bounding box center [699, 155] width 9 height 9
checkbox input "true"
click at [771, 200] on button "Login" at bounding box center [780, 200] width 173 height 17
